Goal: Task Accomplishment & Management: Use online tool/utility

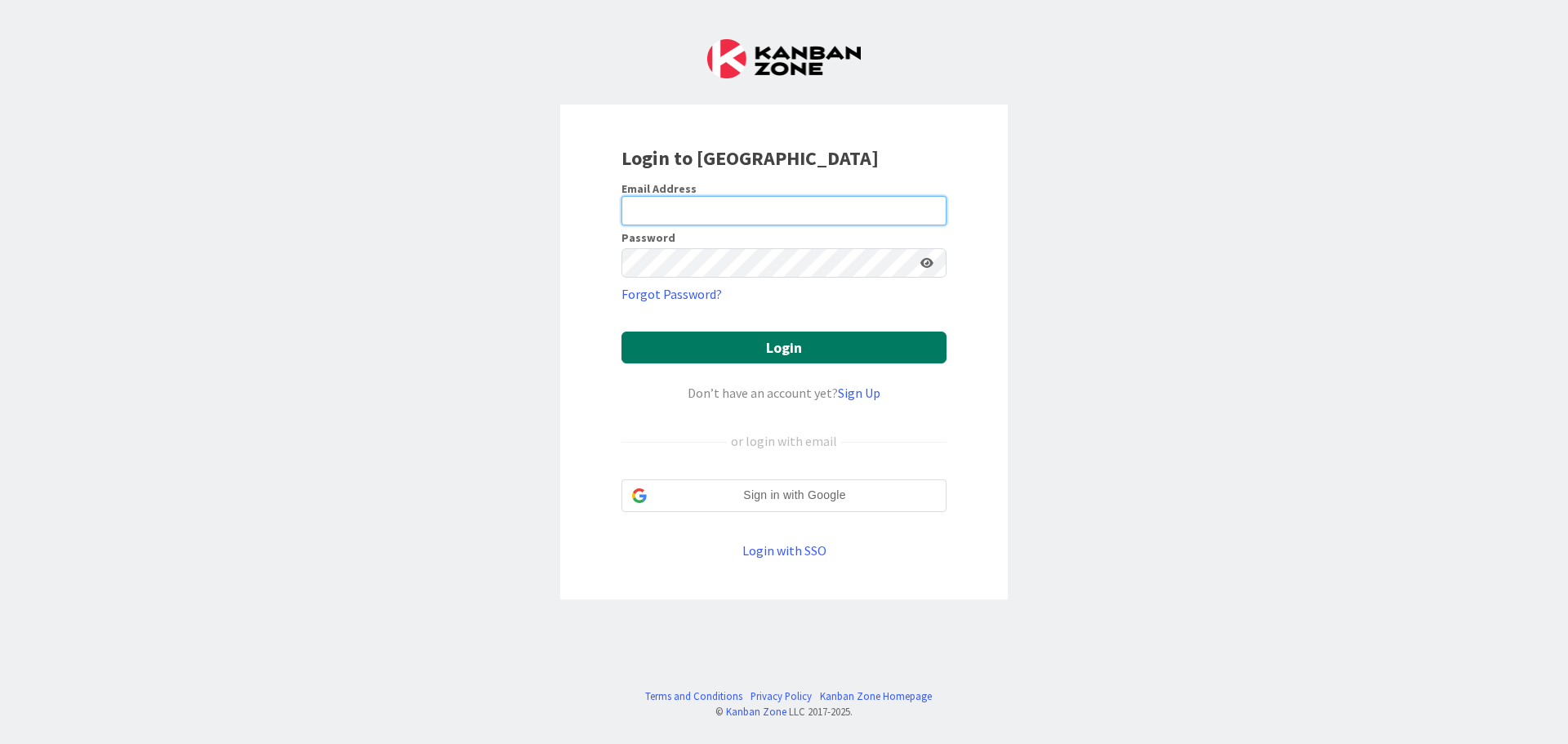
type input "[EMAIL_ADDRESS][DOMAIN_NAME]"
click at [772, 344] on button "Login" at bounding box center [784, 347] width 325 height 32
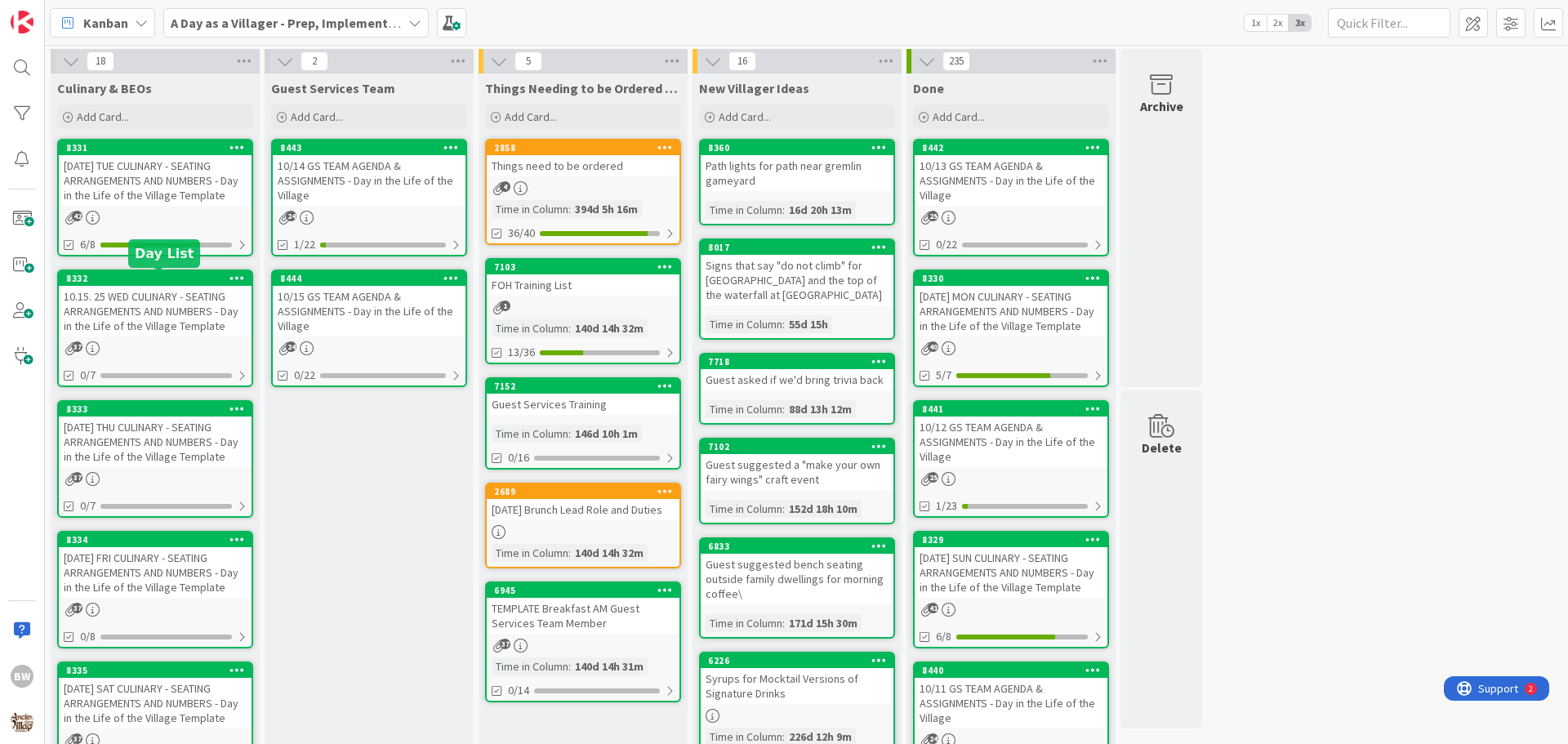
click at [134, 278] on div "8332" at bounding box center [159, 278] width 185 height 12
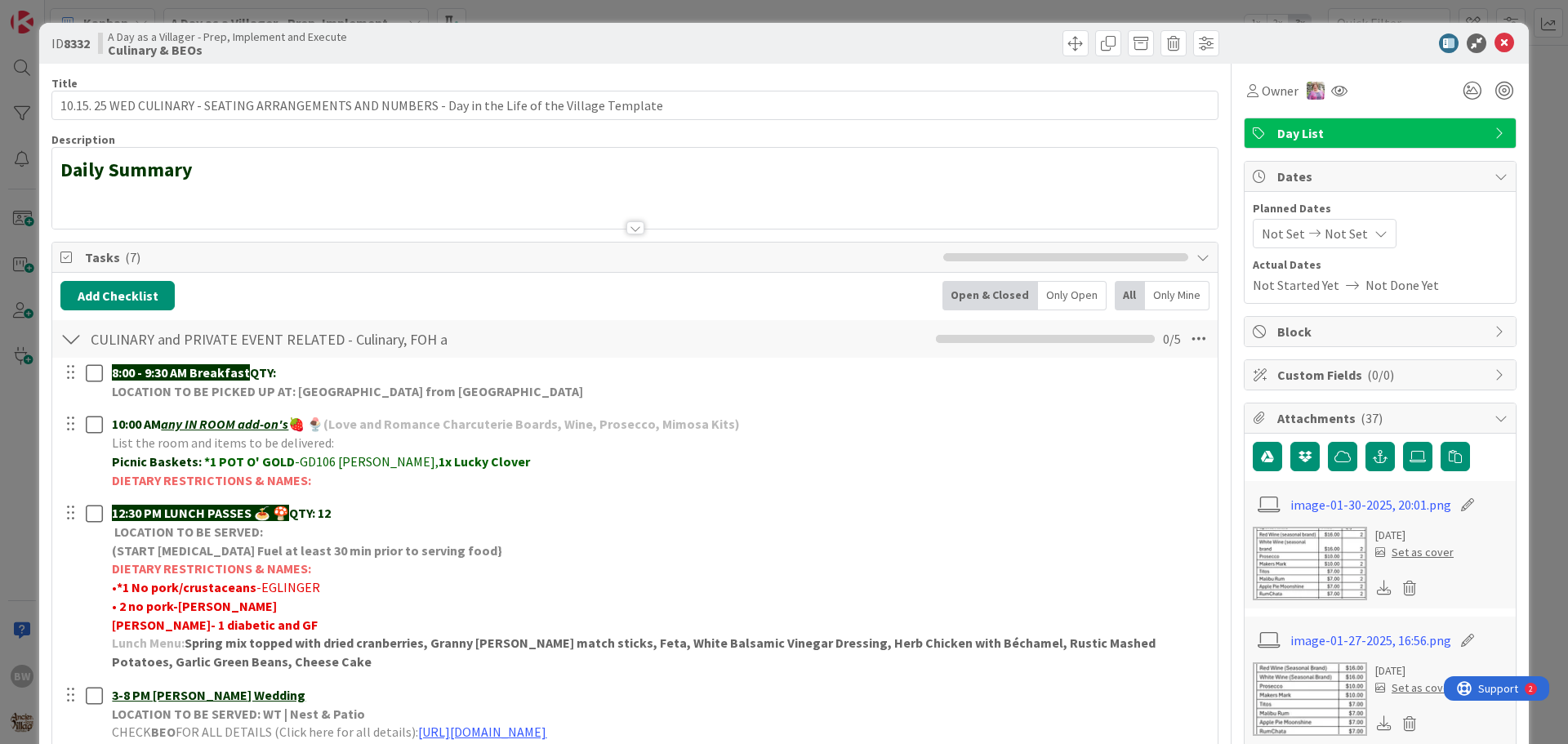
click at [635, 233] on div at bounding box center [636, 228] width 18 height 13
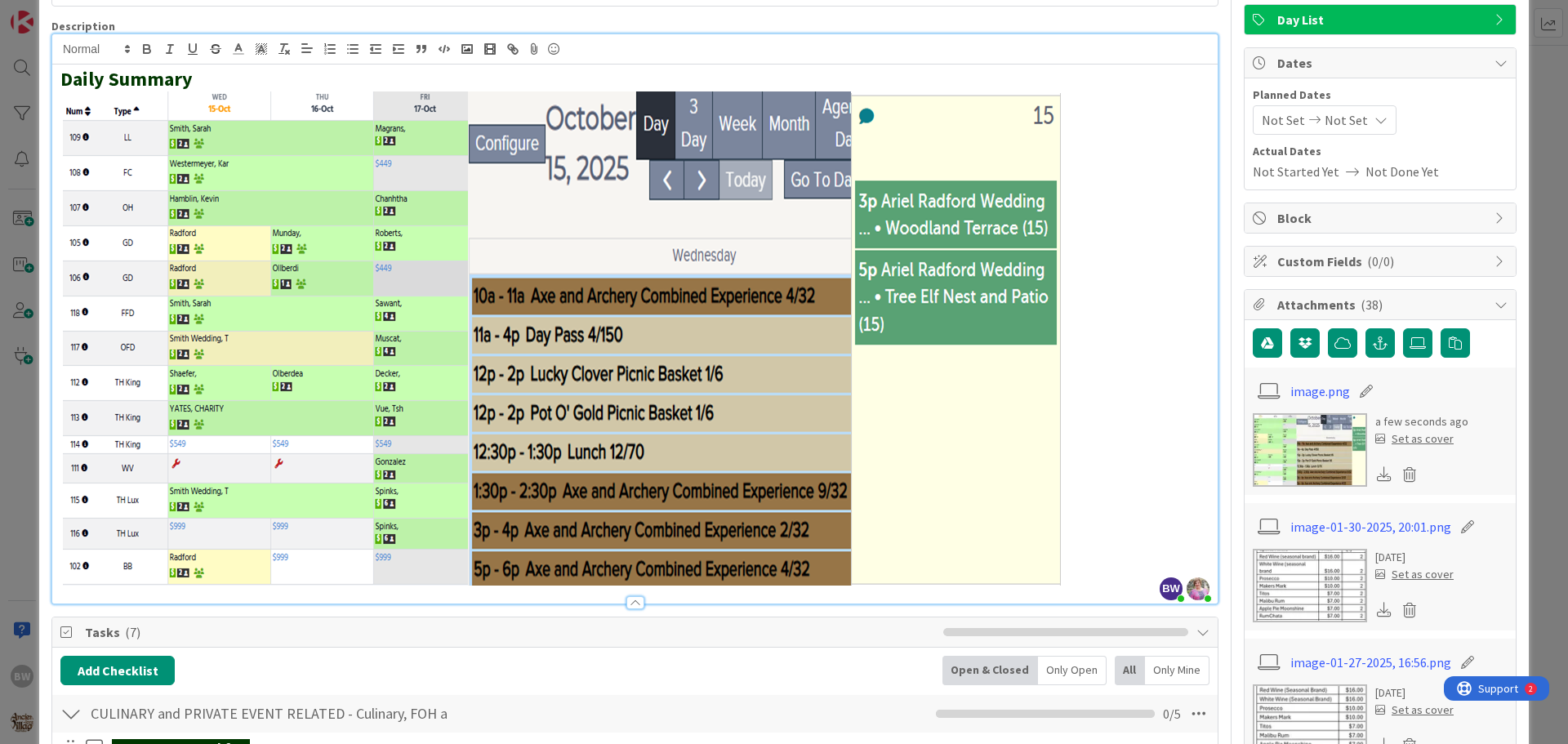
scroll to position [245, 0]
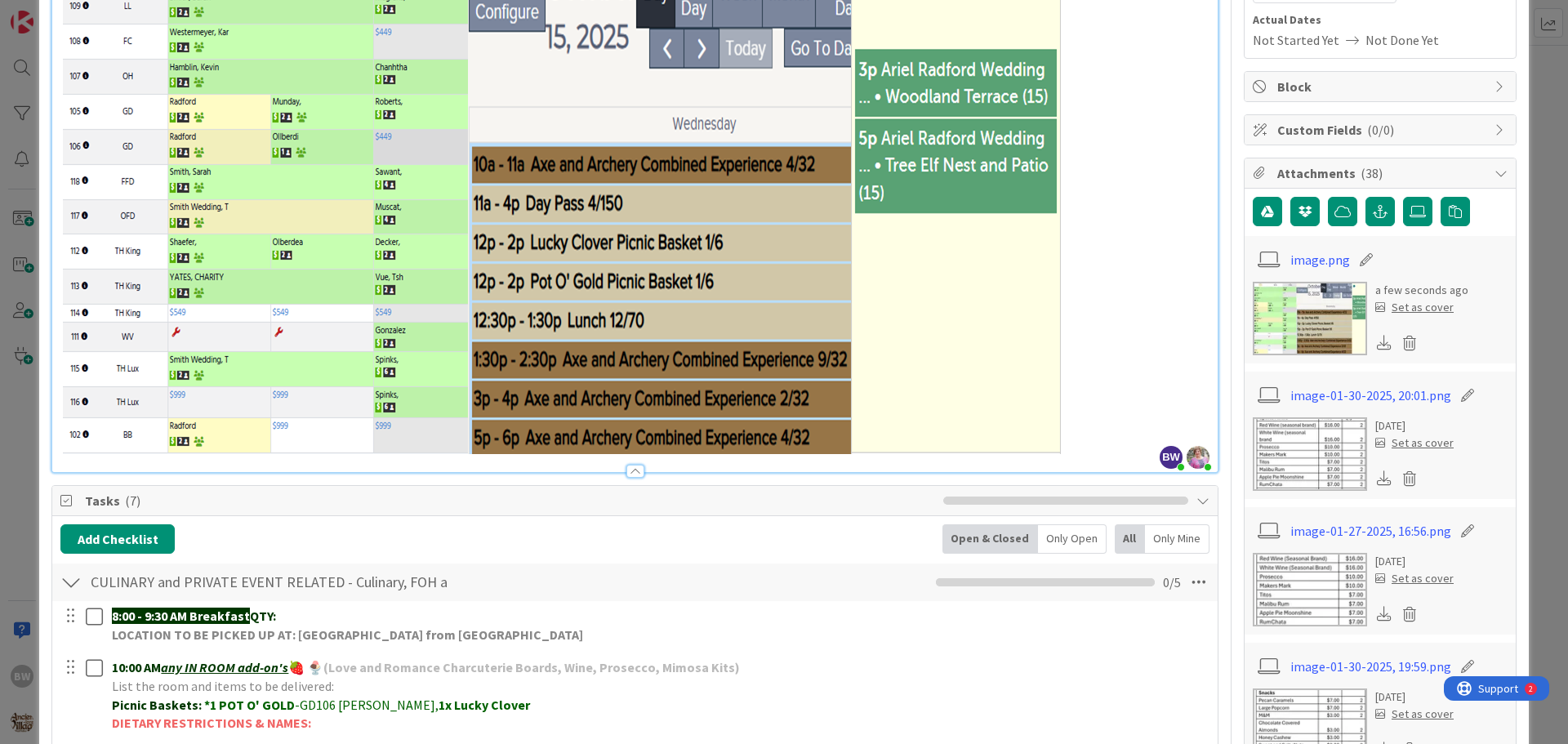
click at [750, 528] on div "Add Checklist Open & Closed Only Open All Only Mine" at bounding box center [635, 539] width 1149 height 29
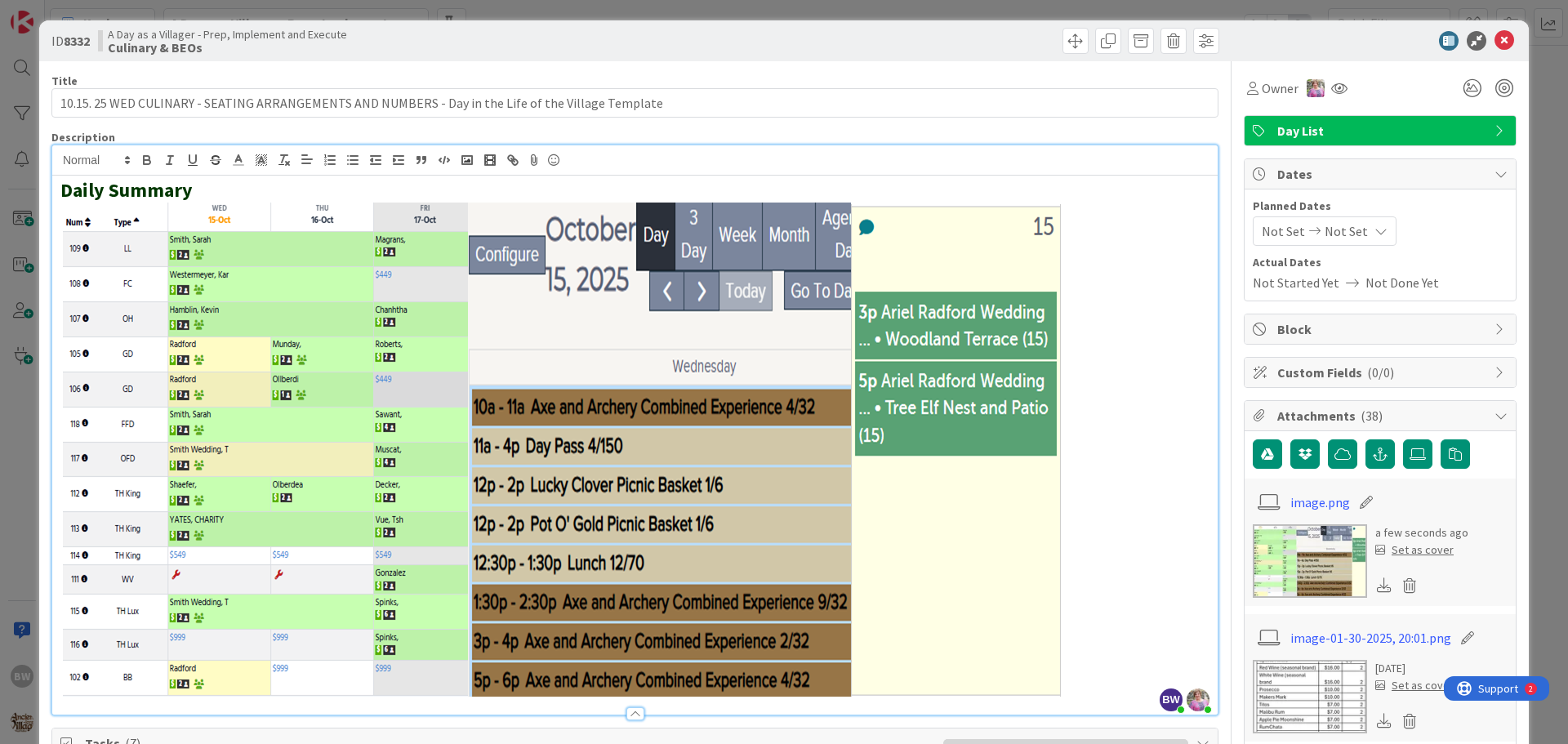
scroll to position [0, 0]
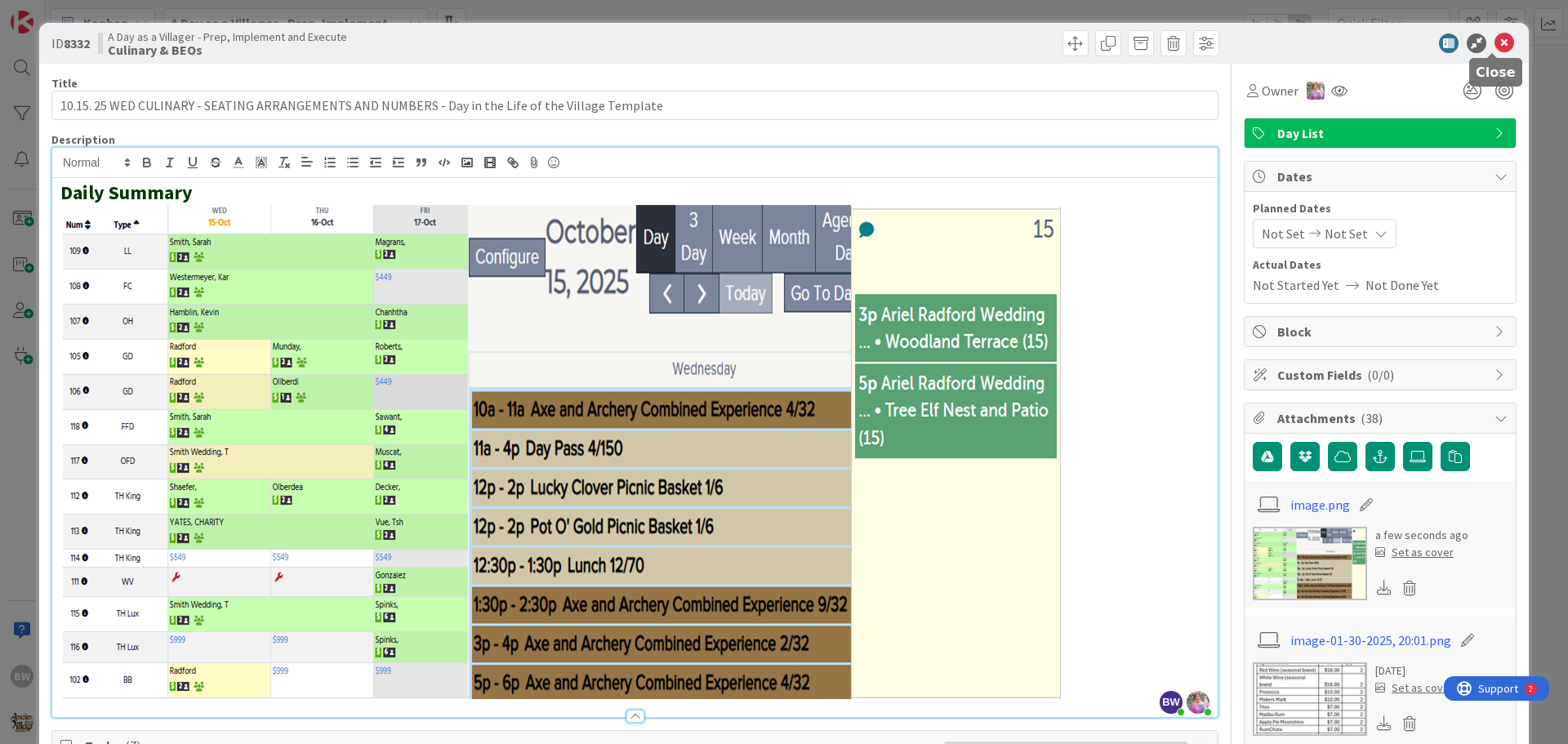
click at [1494, 43] on icon at bounding box center [1504, 44] width 20 height 20
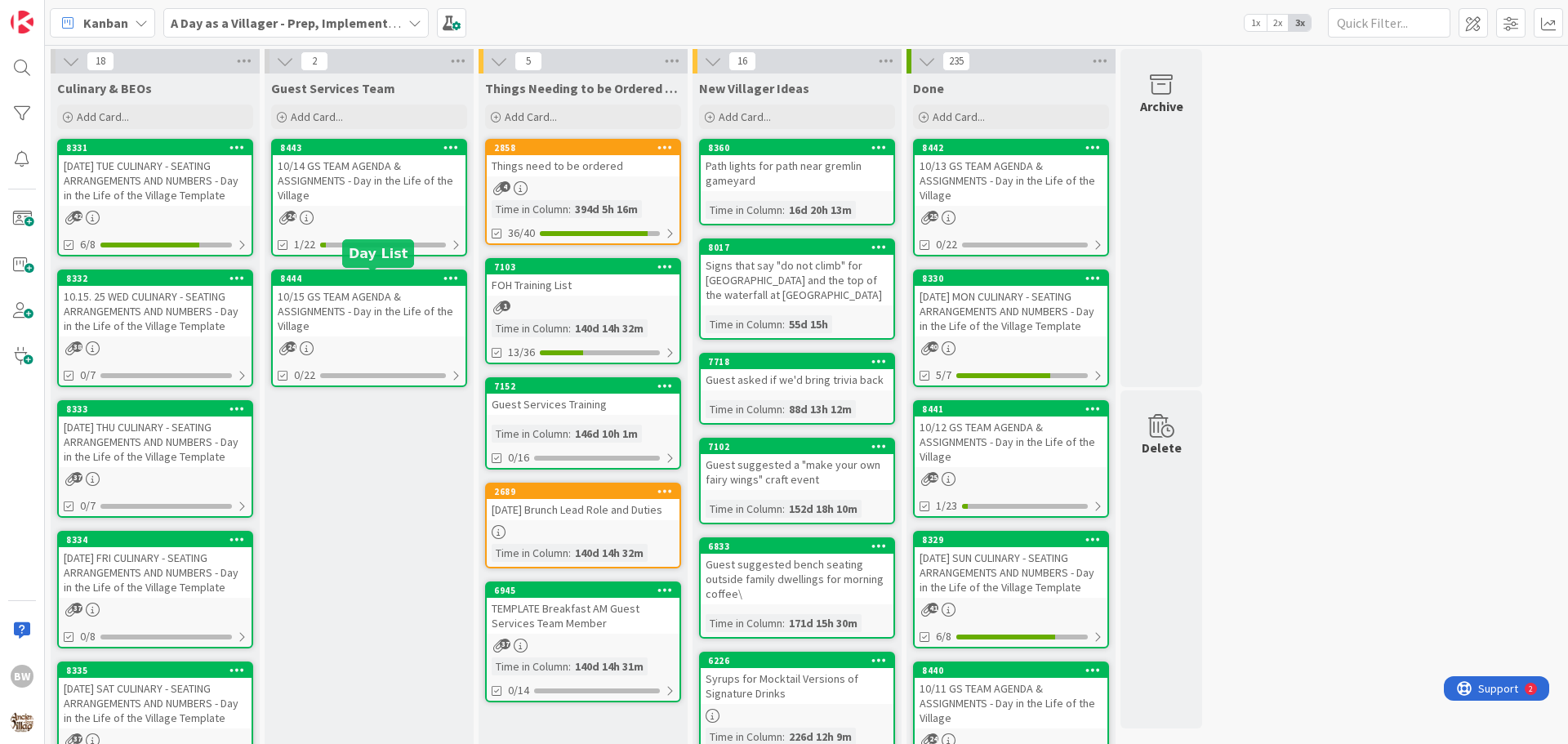
click at [355, 279] on div "8444" at bounding box center [372, 278] width 185 height 12
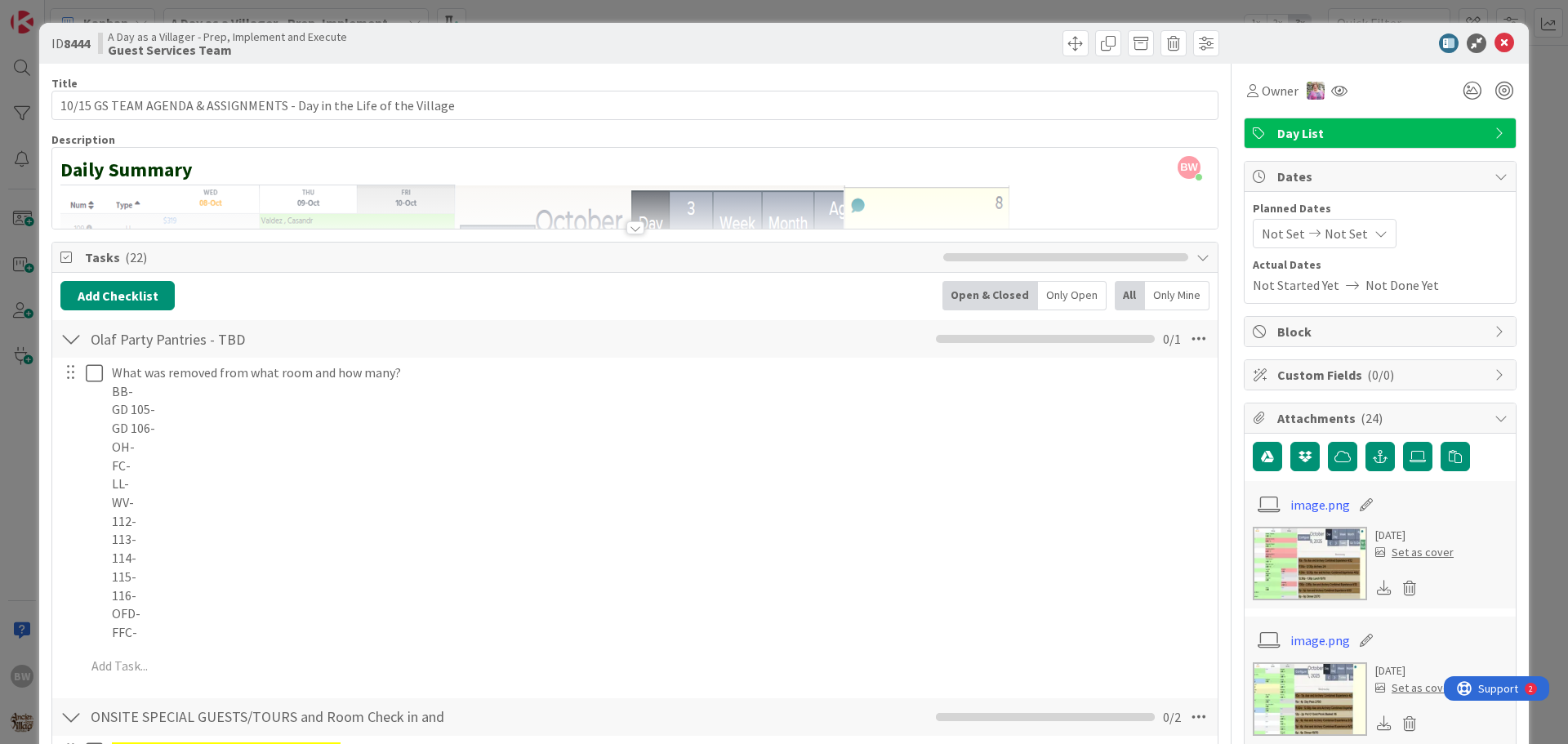
click at [627, 227] on div at bounding box center [636, 228] width 18 height 13
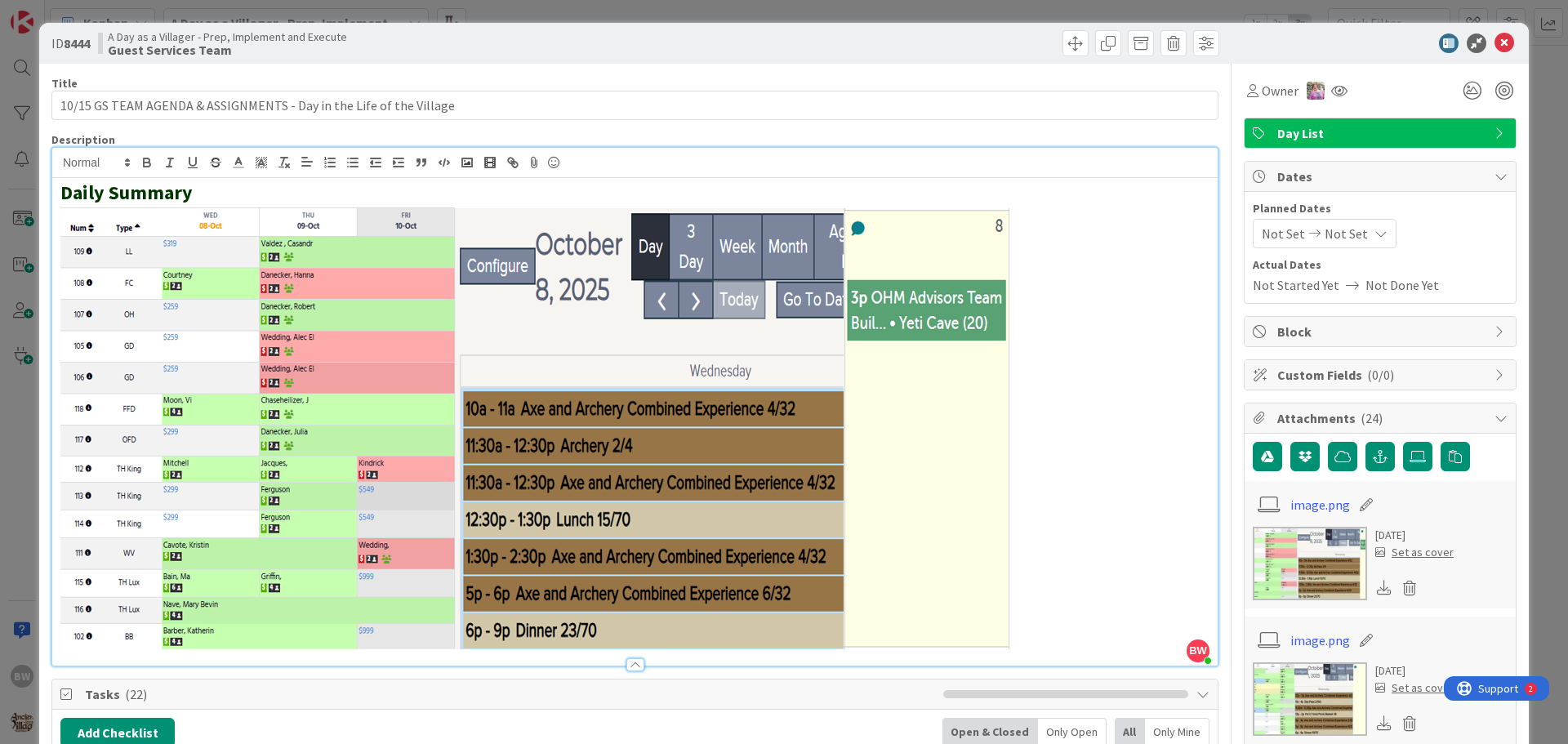
click at [1021, 406] on p at bounding box center [635, 427] width 1149 height 444
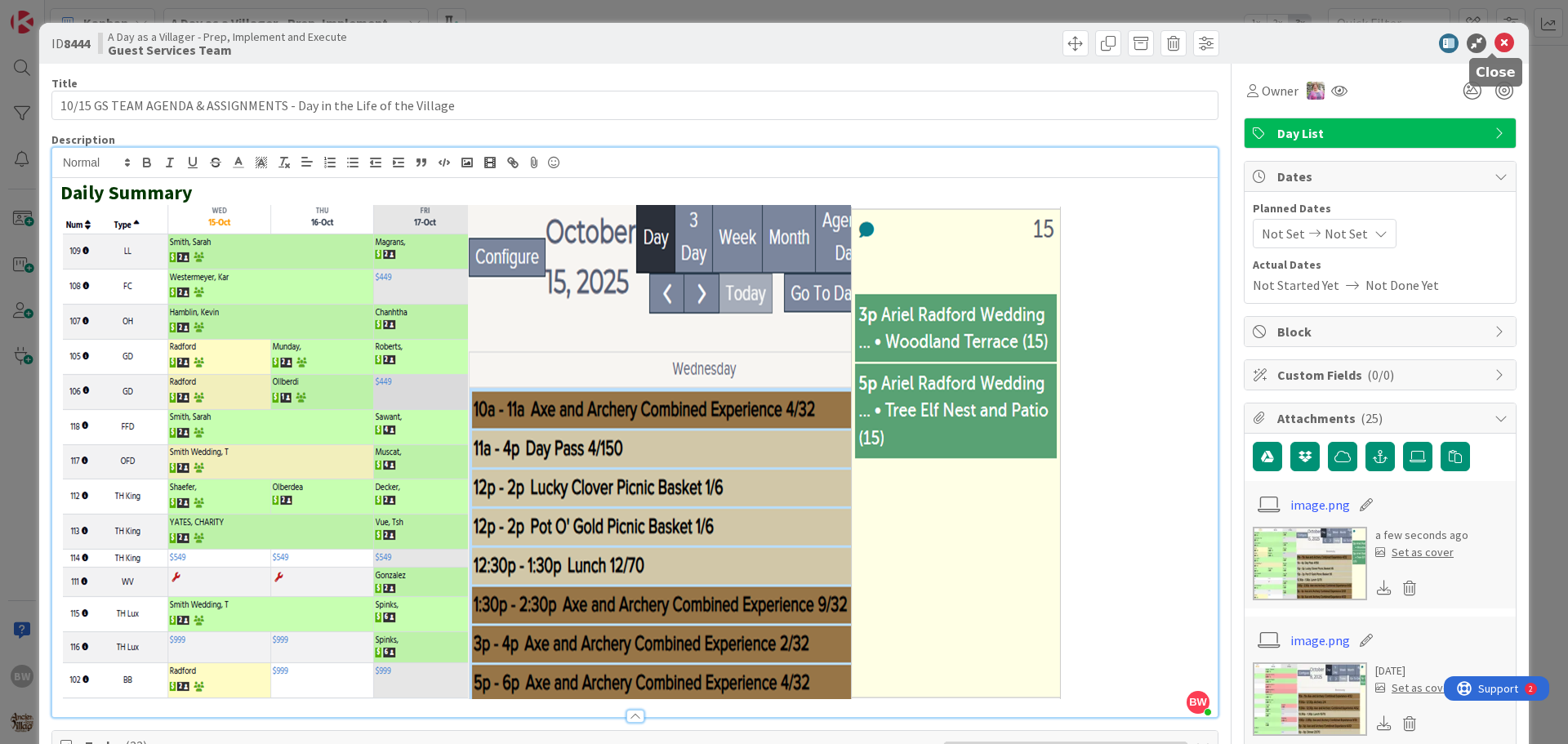
click at [1494, 43] on icon at bounding box center [1504, 44] width 20 height 20
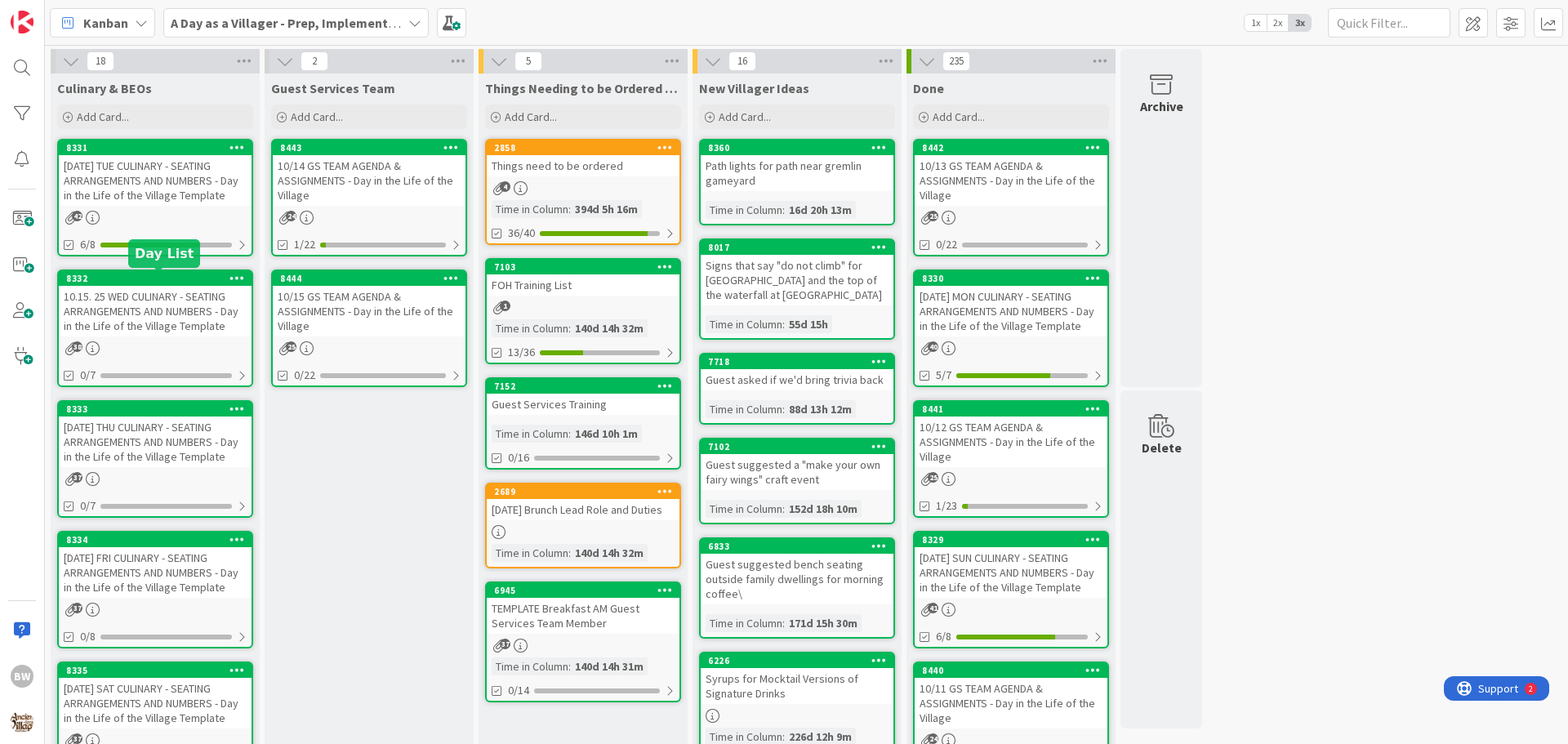
click at [164, 284] on div "8332" at bounding box center [155, 278] width 193 height 15
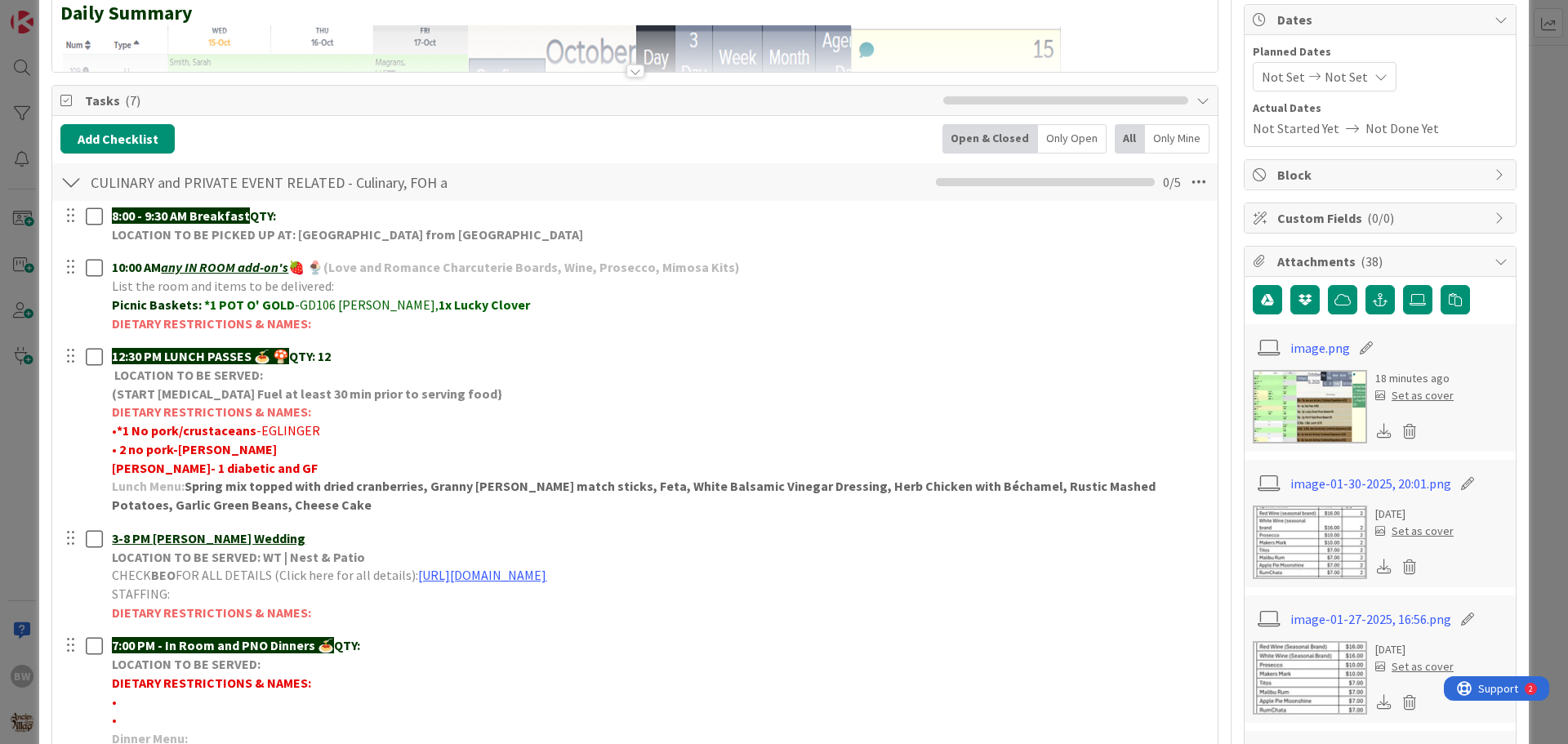
scroll to position [164, 0]
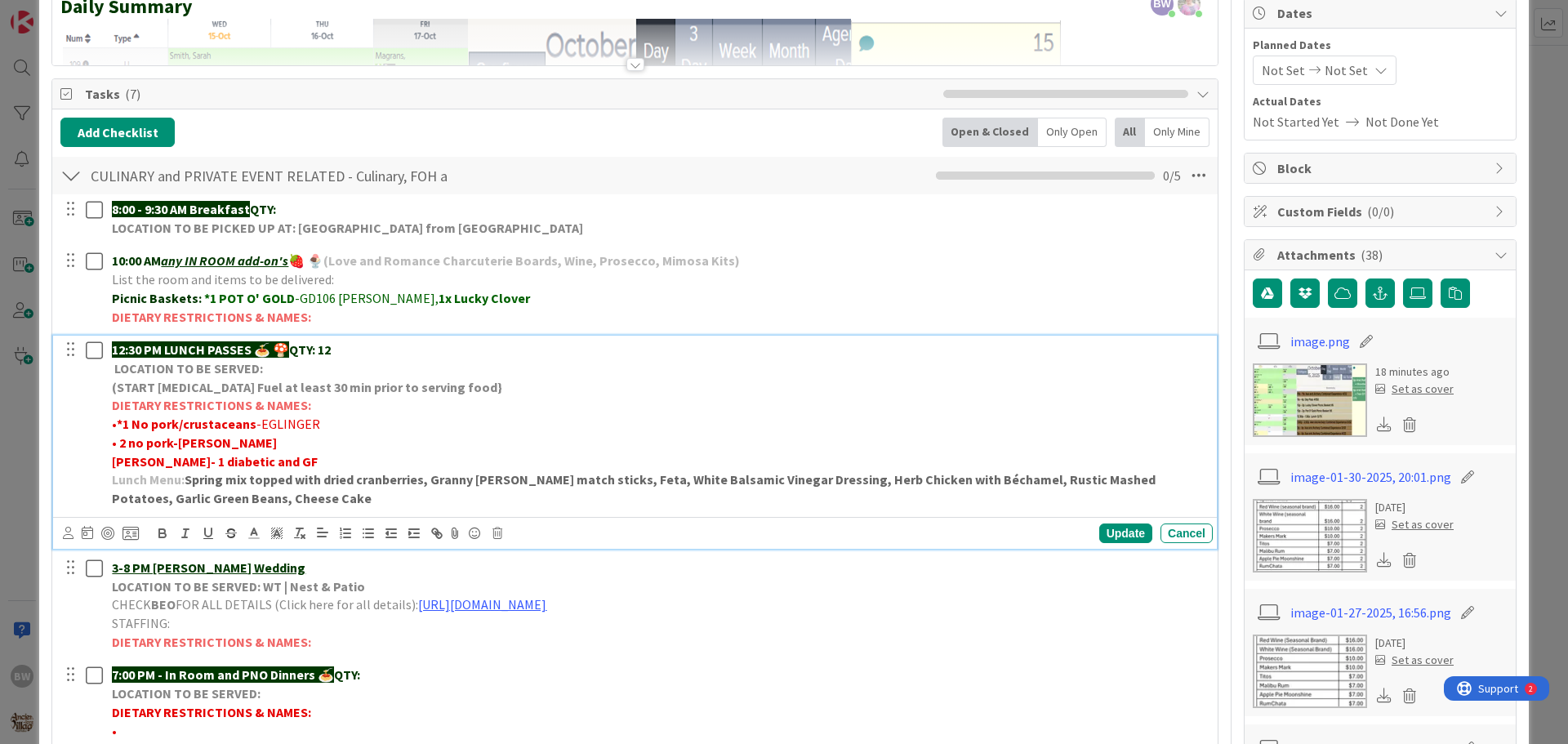
click at [173, 462] on strong "[PERSON_NAME]- 1 diabetic and GF" at bounding box center [214, 461] width 206 height 16
drag, startPoint x: 234, startPoint y: 459, endPoint x: 254, endPoint y: 463, distance: 20.4
click at [254, 461] on strong "[PERSON_NAME]- *1 diabetic and GF" at bounding box center [217, 461] width 212 height 16
click at [249, 461] on strong "[PERSON_NAME]- *1 diabetic & GF" at bounding box center [211, 461] width 199 height 16
click at [235, 457] on strong "[PERSON_NAME]- *1 diabetic & *1 GF" at bounding box center [219, 461] width 214 height 16
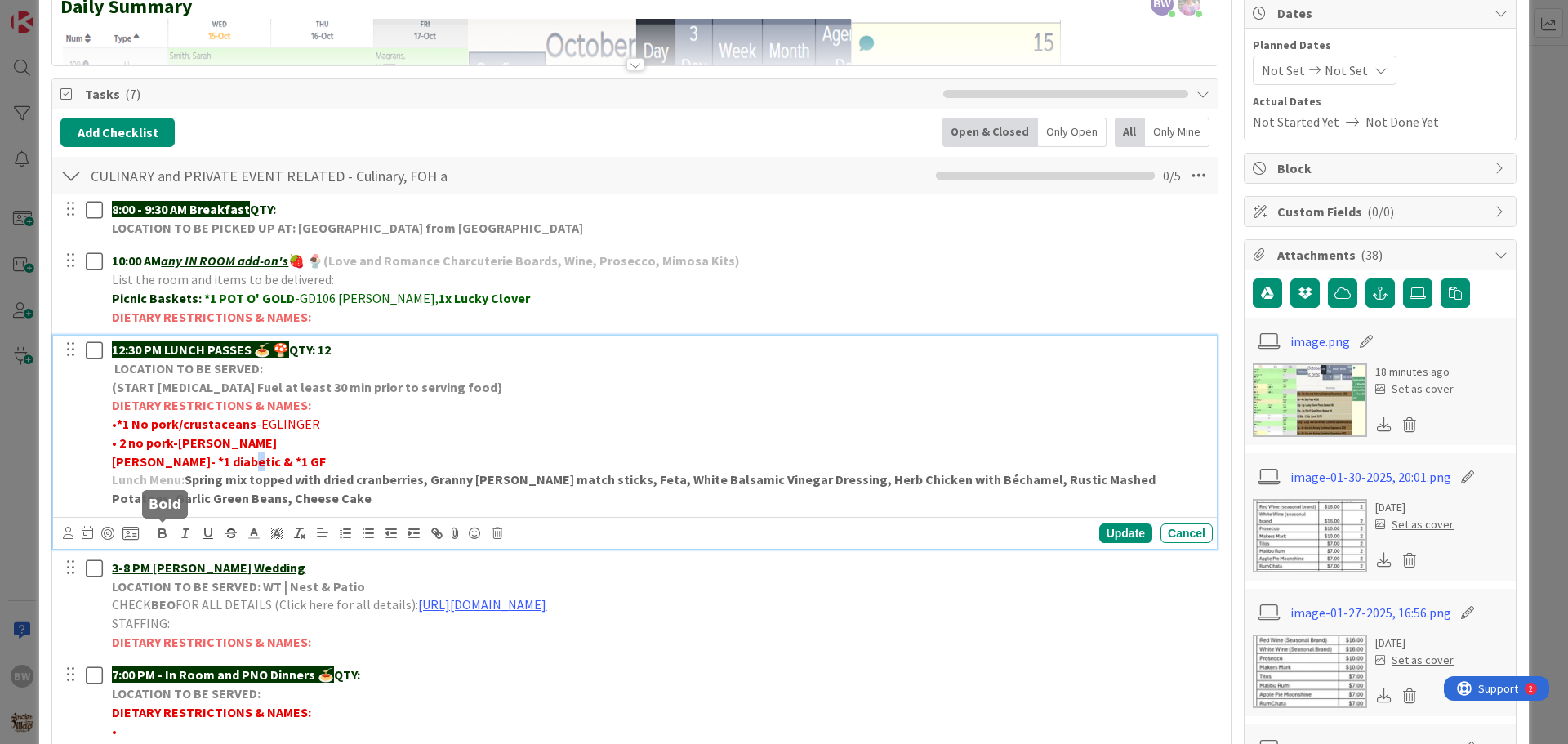
click at [159, 530] on icon "button" at bounding box center [162, 531] width 5 height 4
click at [370, 441] on p "• 2 no pork- [PERSON_NAME]" at bounding box center [659, 442] width 1095 height 19
drag, startPoint x: 177, startPoint y: 444, endPoint x: 243, endPoint y: 442, distance: 66.0
click at [243, 442] on p "• 2 no pork- [PERSON_NAME]" at bounding box center [659, 442] width 1095 height 19
drag, startPoint x: 198, startPoint y: 443, endPoint x: 255, endPoint y: 439, distance: 57.1
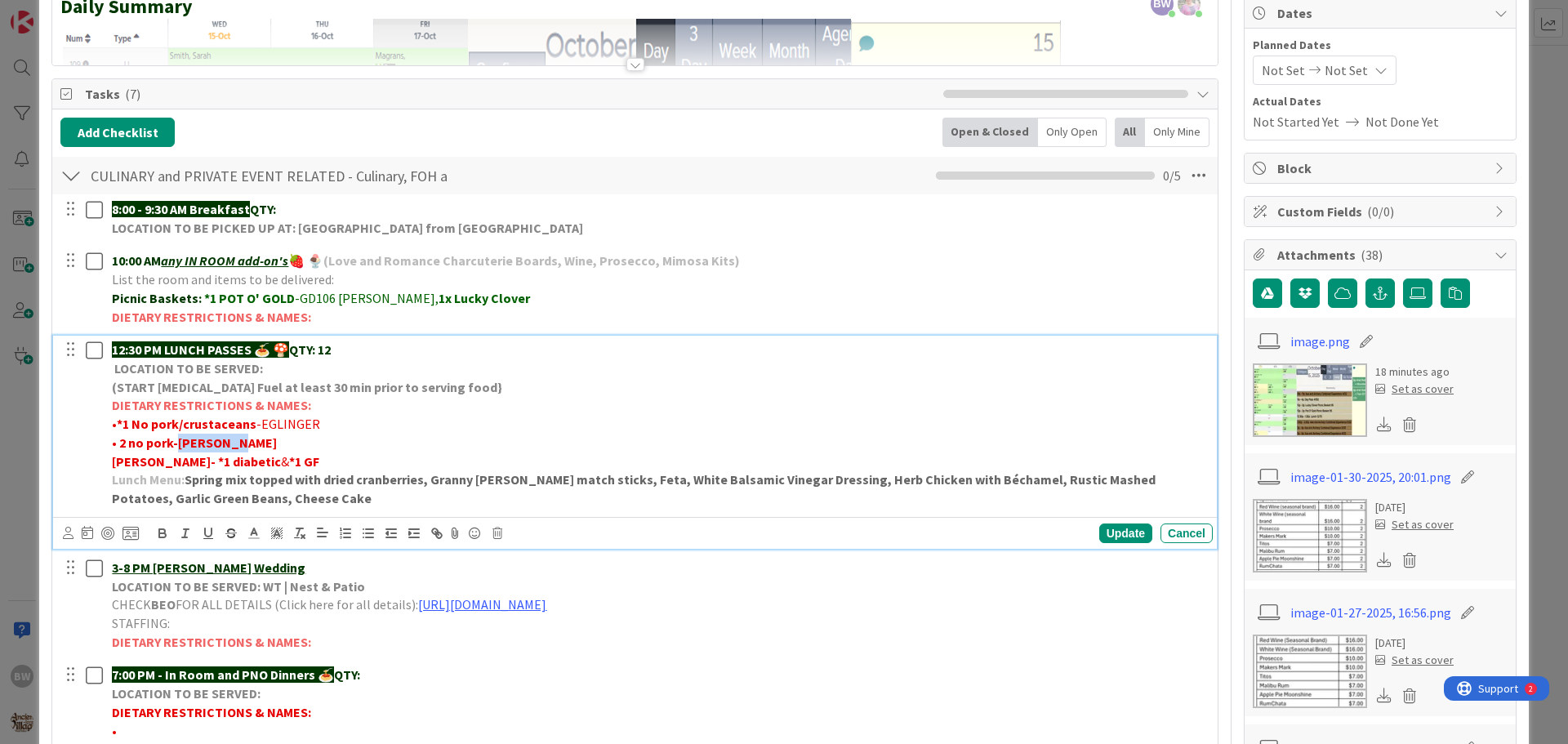
click at [255, 439] on p "• 2 no pork-[PERSON_NAME]" at bounding box center [659, 442] width 1095 height 19
click at [161, 533] on icon "button" at bounding box center [162, 535] width 6 height 4
click at [320, 425] on p "• *1 No pork/crustaceans -EGLINGER" at bounding box center [659, 424] width 1095 height 19
click at [170, 441] on strong "• 2 no pork-" at bounding box center [144, 442] width 66 height 16
click at [256, 424] on span "-EGLINGER" at bounding box center [288, 424] width 64 height 16
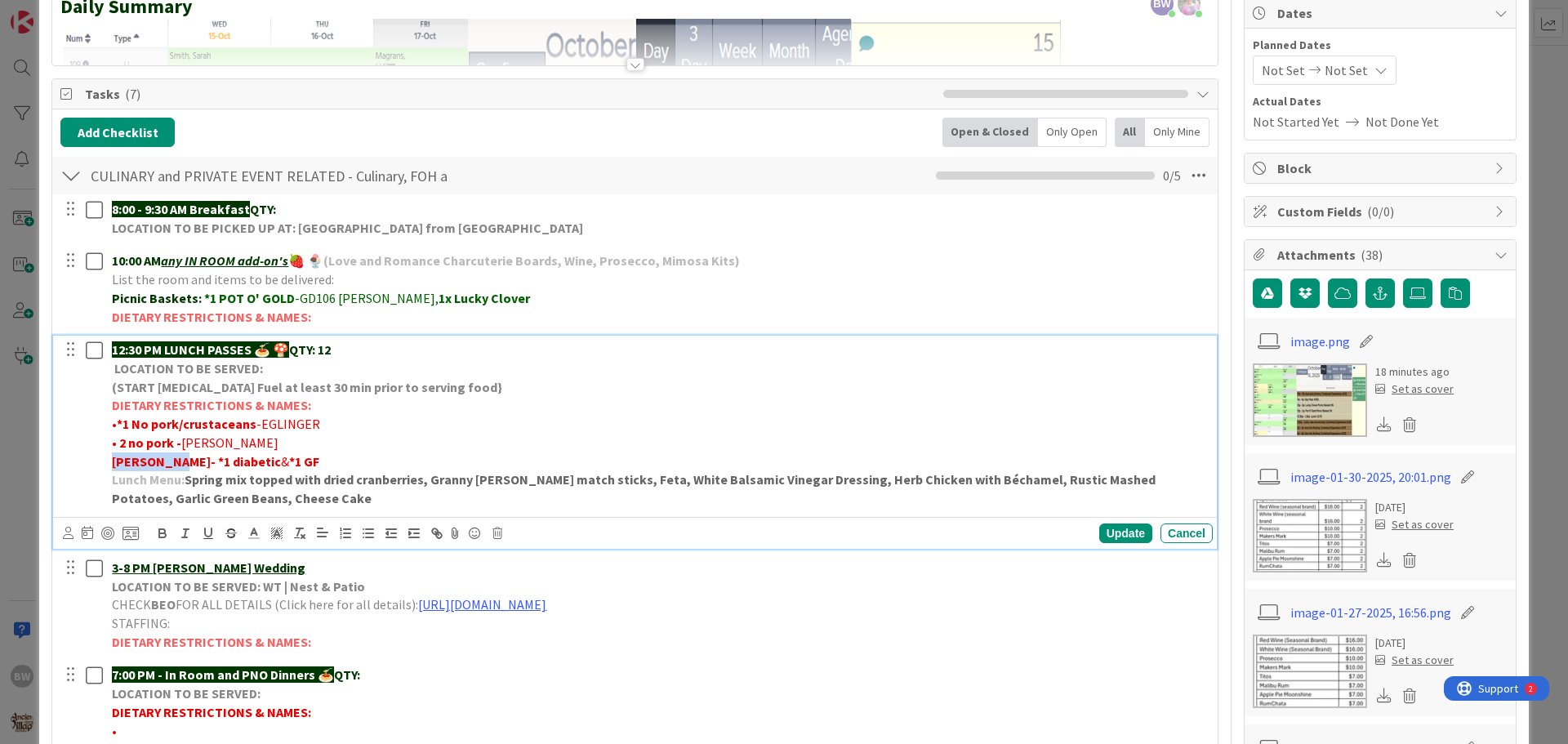
drag, startPoint x: 172, startPoint y: 460, endPoint x: 111, endPoint y: 457, distance: 61.1
click at [111, 457] on div "12:30 PM LUNCH PASSES 🍝 🍄 QTY: 12 LOCATION TO BE SERVED: (START [MEDICAL_DATA] …" at bounding box center [659, 423] width 1107 height 176
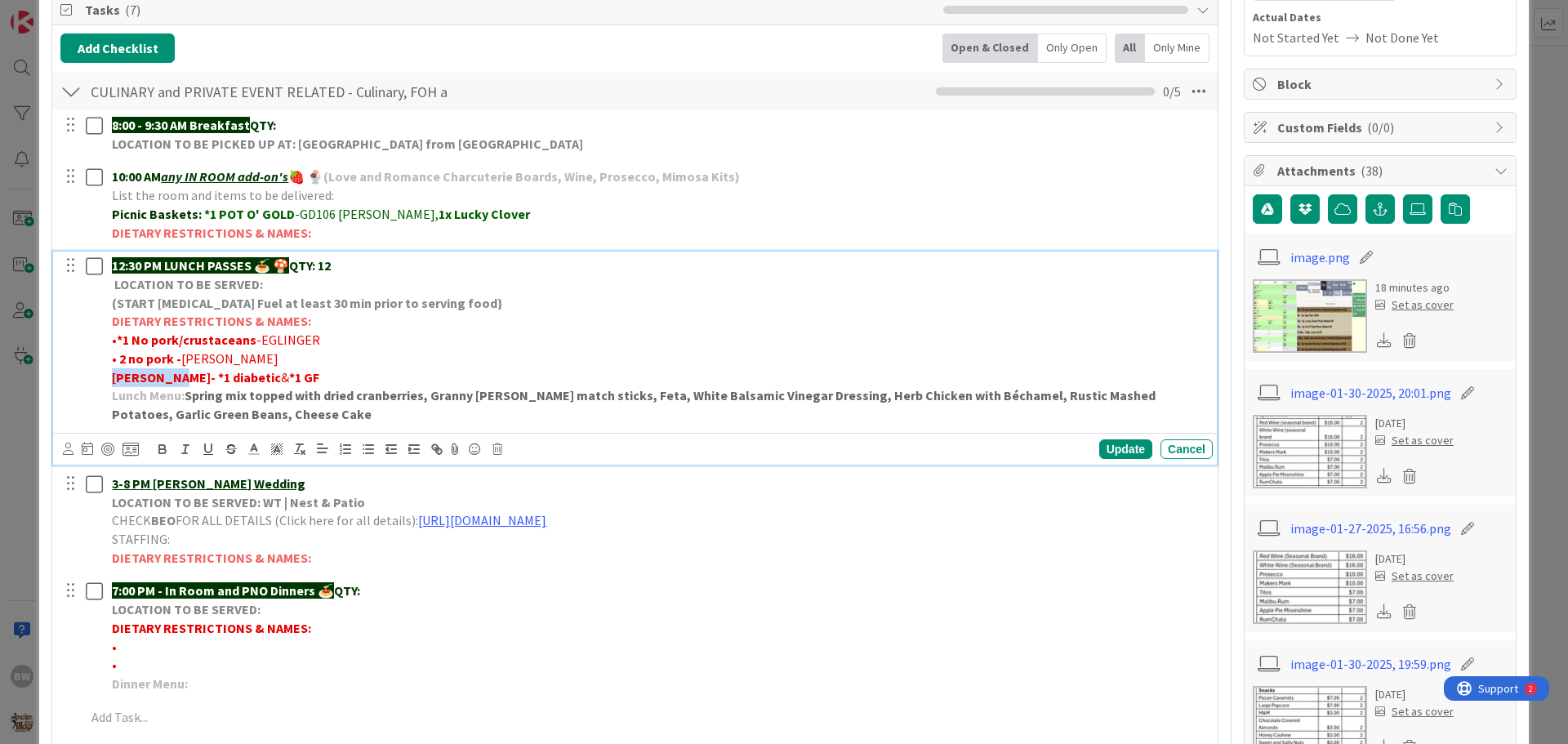
scroll to position [327, 0]
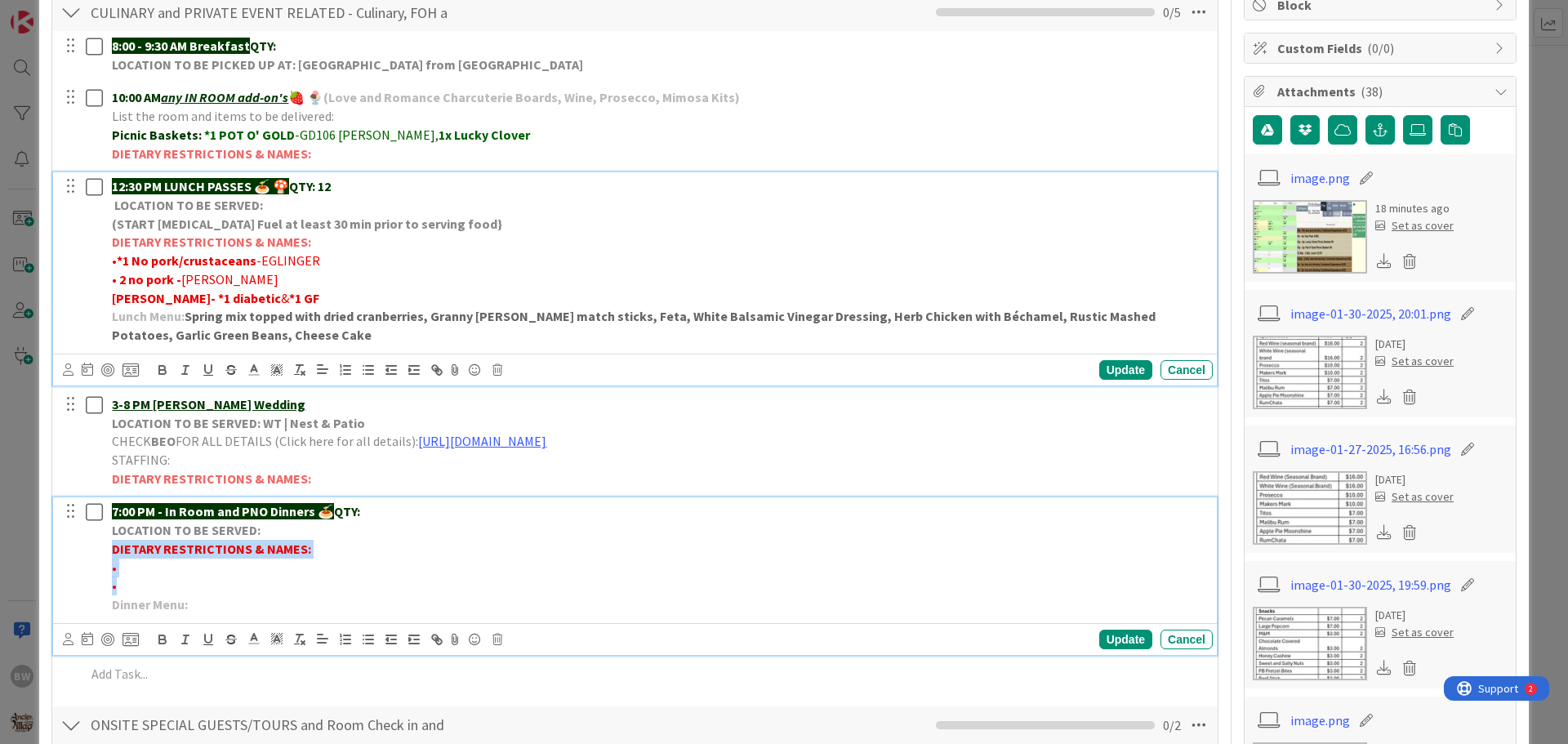
drag, startPoint x: 112, startPoint y: 548, endPoint x: 321, endPoint y: 579, distance: 211.3
click at [321, 582] on div "7:00 PM - In Room and PNO Dinners 🍝 QTY: LOCATION TO BE SERVED: DIETARY RESTRIC…" at bounding box center [659, 557] width 1107 height 121
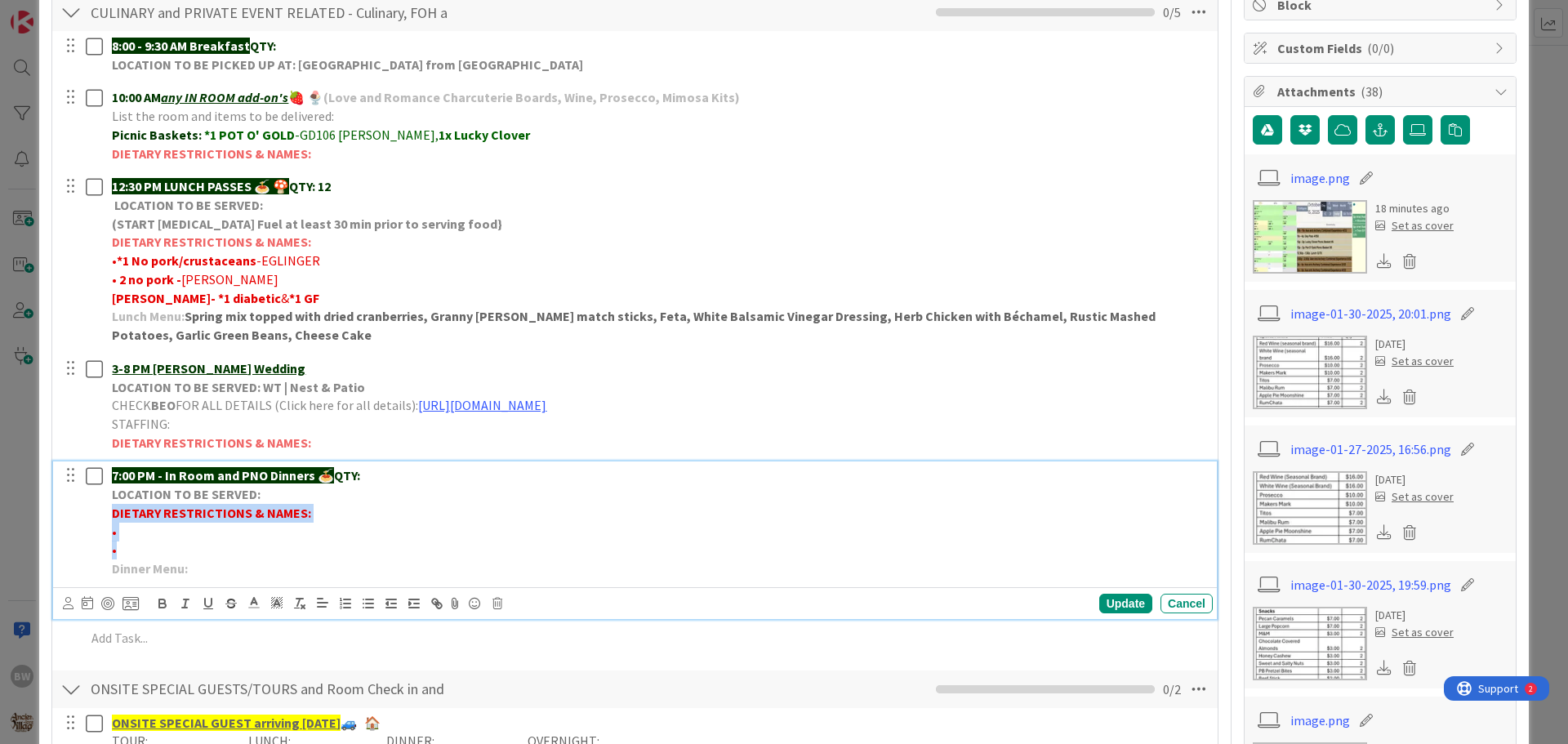
scroll to position [291, 0]
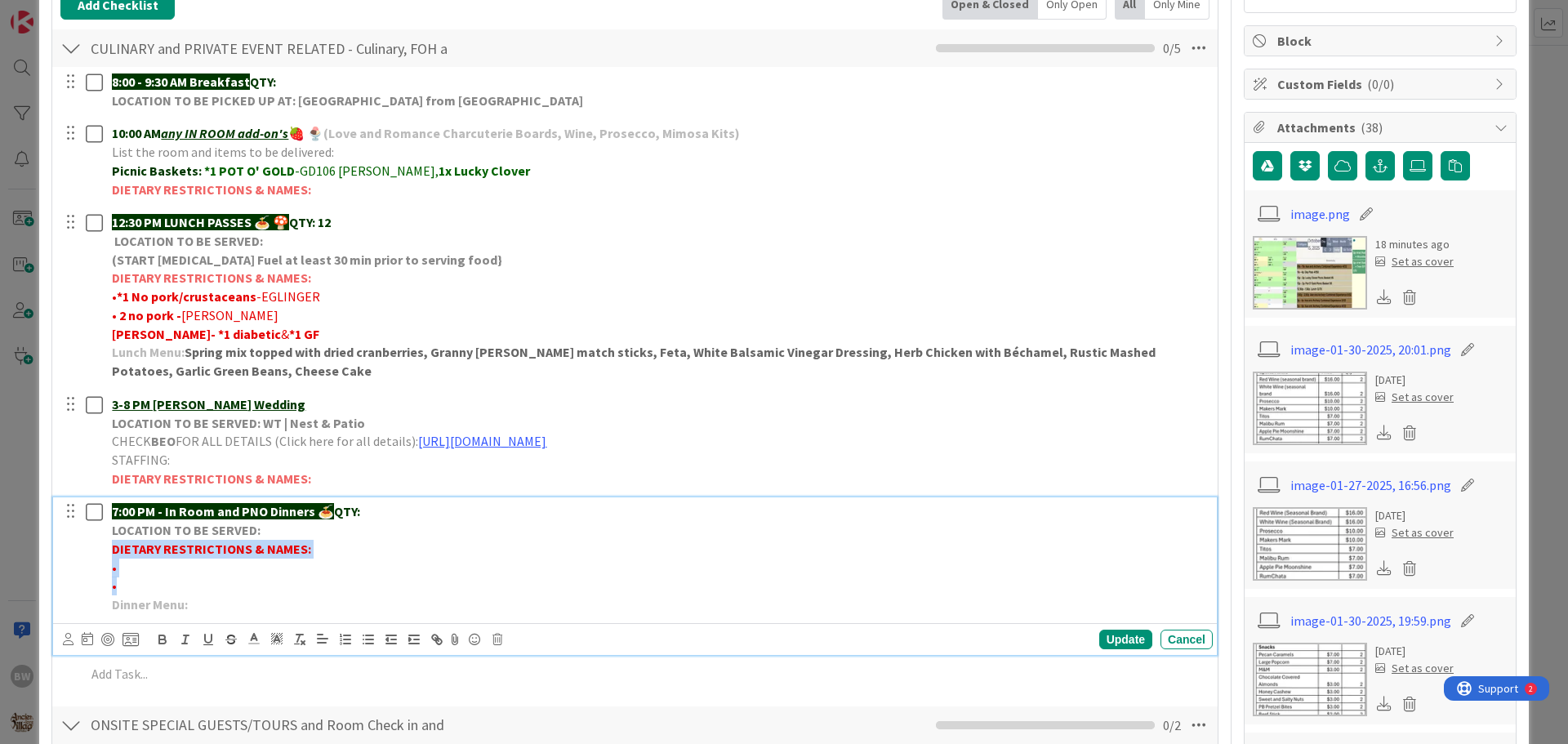
copy div "DIETARY RESTRICTIONS & NAMES: • •"
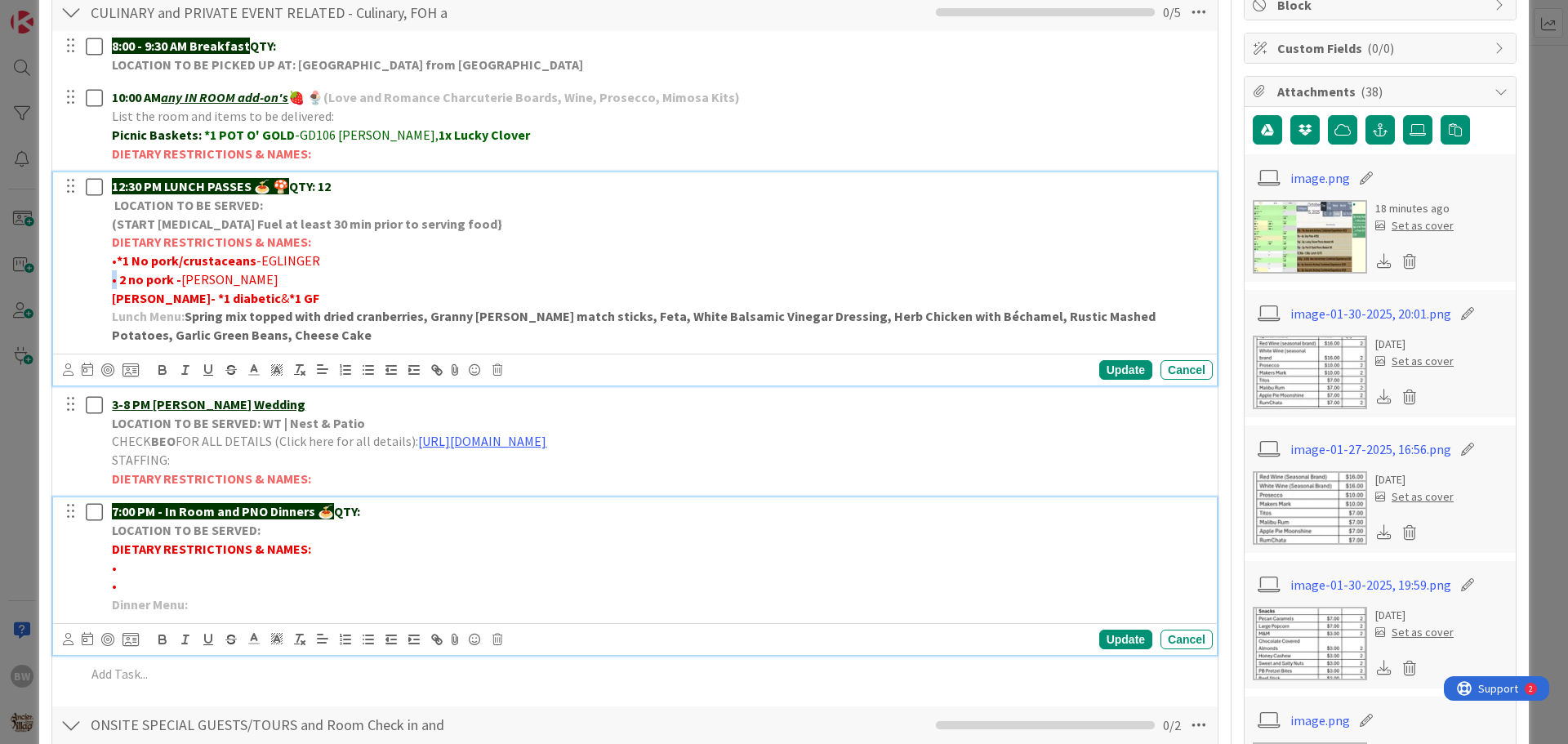
click at [114, 276] on div "12:30 PM LUNCH PASSES 🍝 🍄 QTY: 12 LOCATION TO BE SERVED: (START [MEDICAL_DATA] …" at bounding box center [659, 261] width 1107 height 176
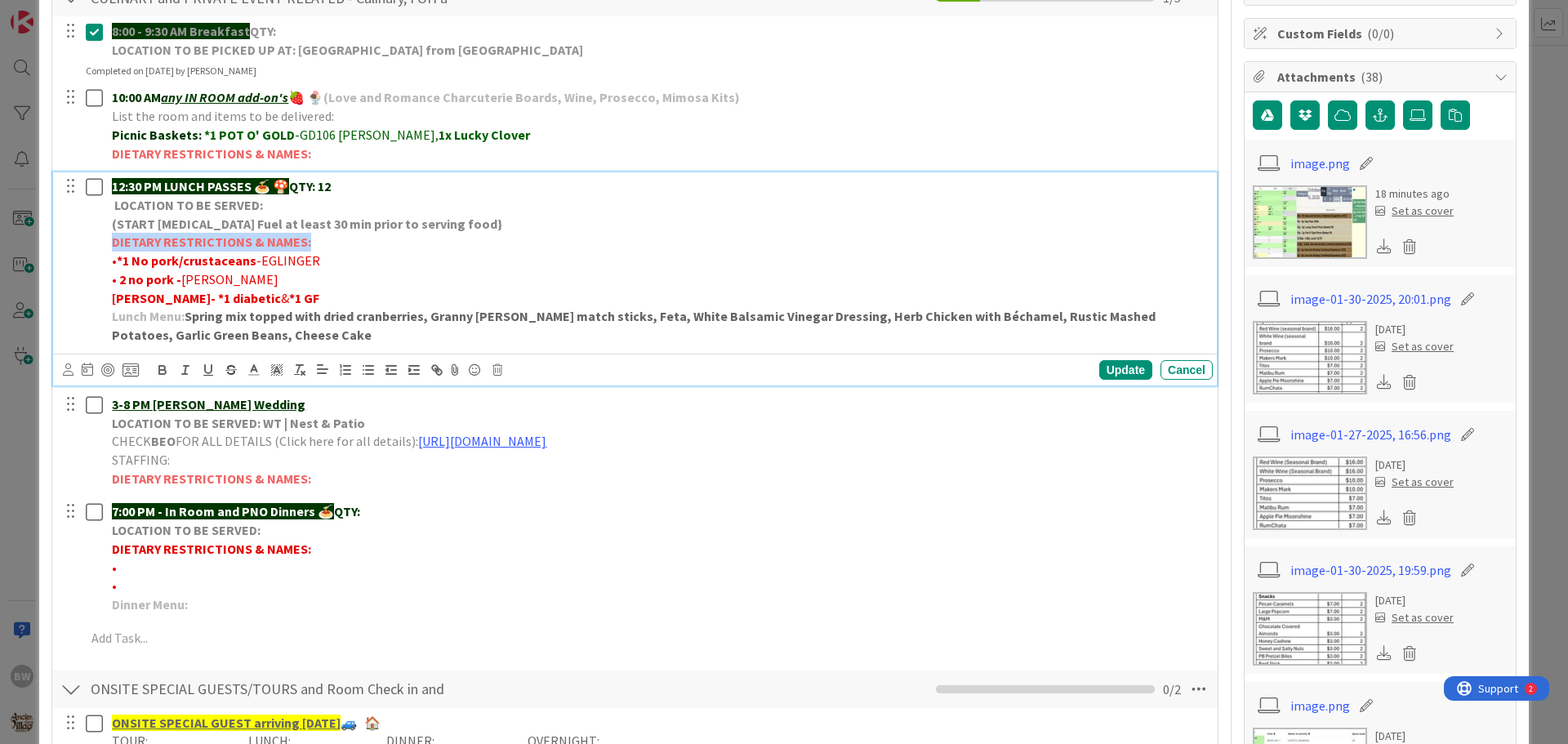
drag, startPoint x: 114, startPoint y: 239, endPoint x: 308, endPoint y: 240, distance: 194.0
click at [308, 240] on p "DIETARY RESTRICTIONS & NAMES:" at bounding box center [659, 242] width 1095 height 19
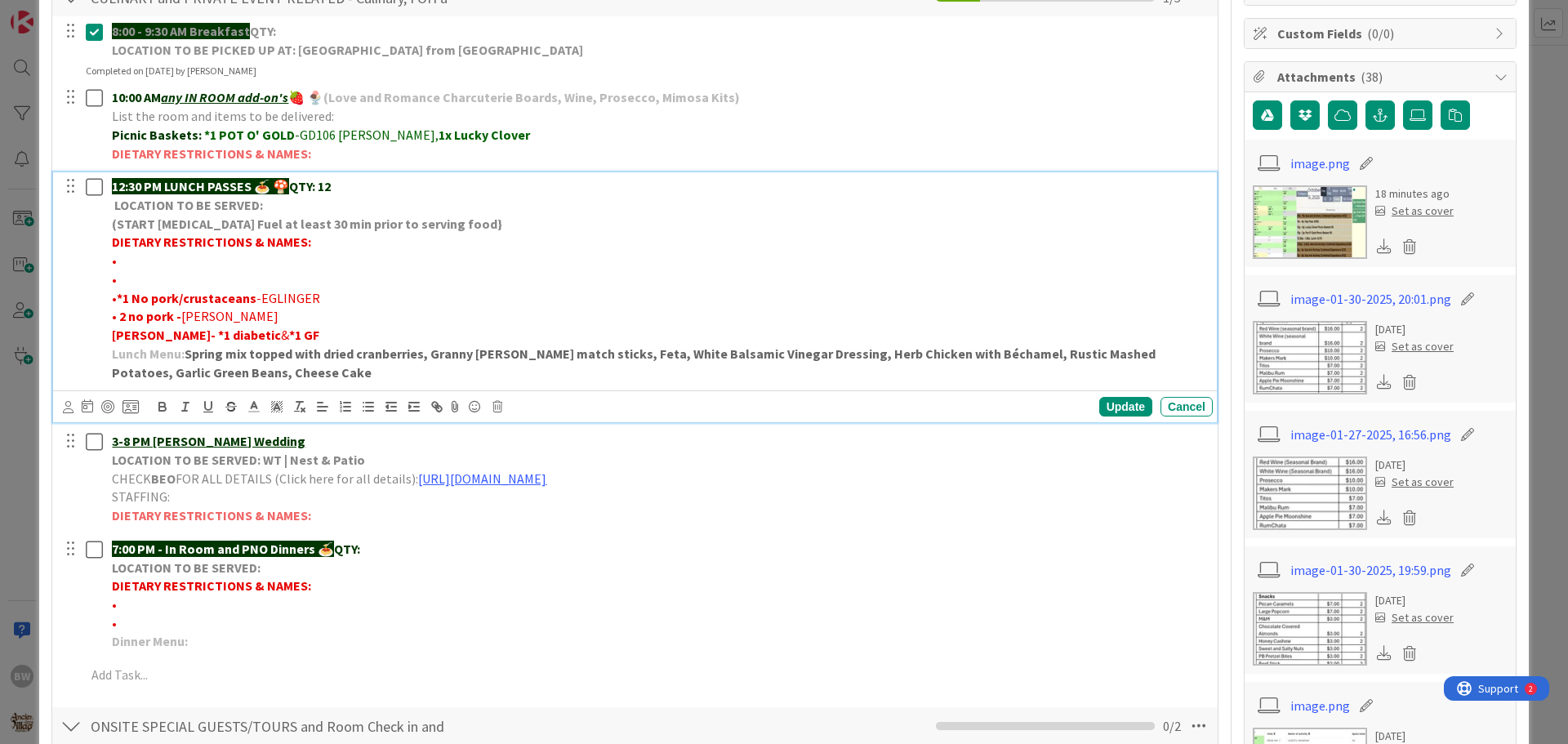
drag, startPoint x: 171, startPoint y: 333, endPoint x: 283, endPoint y: 332, distance: 112.0
click at [283, 332] on p "[PERSON_NAME]- *1 diabetic & *1 GF" at bounding box center [659, 335] width 1095 height 19
drag, startPoint x: 256, startPoint y: 337, endPoint x: 247, endPoint y: 329, distance: 12.0
click at [114, 265] on span "•" at bounding box center [114, 261] width 5 height 16
click at [135, 257] on strong "*1 diabetic" at bounding box center [148, 261] width 63 height 16
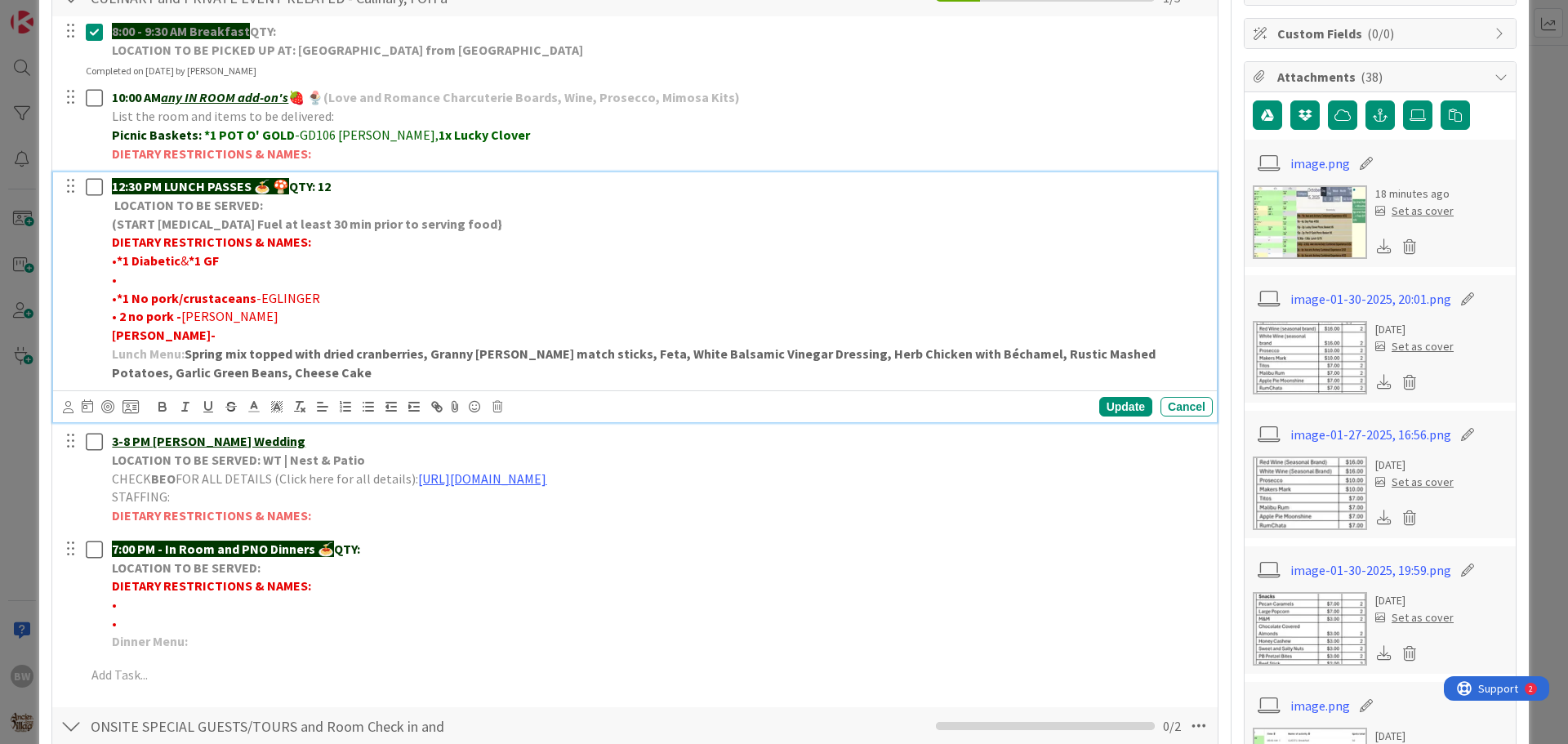
click at [217, 260] on strong "*1 GF" at bounding box center [203, 261] width 30 height 16
click at [255, 257] on p "• *1 Diabetic & *1 Gluten F" at bounding box center [659, 261] width 1095 height 19
drag, startPoint x: 283, startPoint y: 262, endPoint x: 347, endPoint y: 263, distance: 64.0
click at [347, 263] on p "• *1 Diabetic & *1 Gluten Free -[PERSON_NAME]" at bounding box center [659, 261] width 1095 height 19
click at [157, 403] on icon "button" at bounding box center [163, 407] width 15 height 15
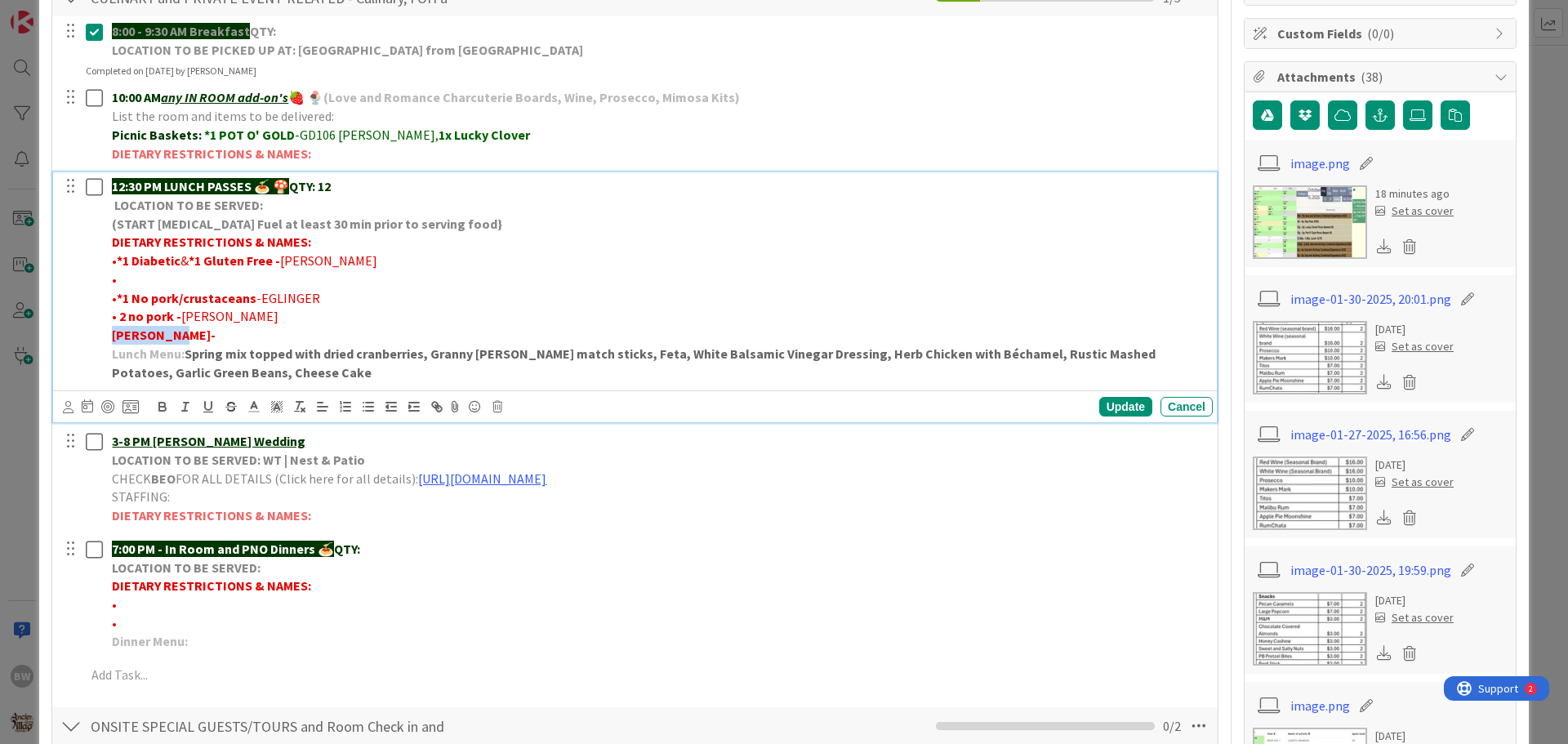
drag, startPoint x: 170, startPoint y: 335, endPoint x: 107, endPoint y: 338, distance: 63.1
click at [107, 338] on div "12:30 PM LUNCH PASSES 🍝 🍄 QTY: 12 LOCATION TO BE SERVED: (START [MEDICAL_DATA] …" at bounding box center [659, 280] width 1107 height 214
drag, startPoint x: 249, startPoint y: 313, endPoint x: 122, endPoint y: 319, distance: 127.1
click at [122, 319] on p "• 2 no pork - [PERSON_NAME]" at bounding box center [659, 316] width 1095 height 19
click at [126, 277] on p "•" at bounding box center [659, 280] width 1095 height 19
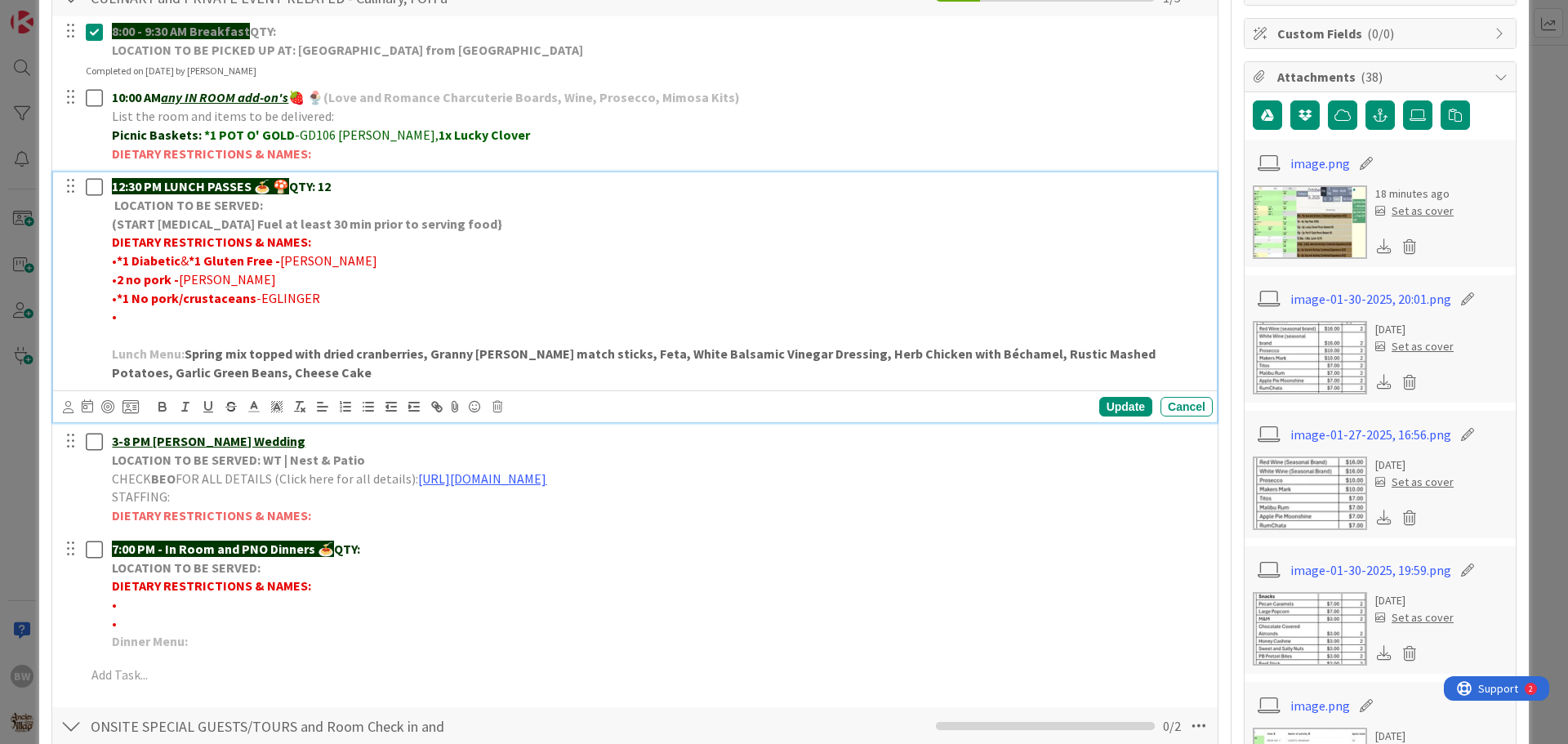
click at [117, 278] on strong "2 no pork -" at bounding box center [148, 279] width 62 height 16
click at [117, 273] on span "•*" at bounding box center [117, 279] width 11 height 16
click at [163, 409] on icon "button" at bounding box center [163, 407] width 15 height 15
click at [357, 291] on p "• *1 No pork/crustaceans -EGLINGER" at bounding box center [659, 298] width 1095 height 19
click at [1112, 402] on div "Update" at bounding box center [1126, 407] width 53 height 20
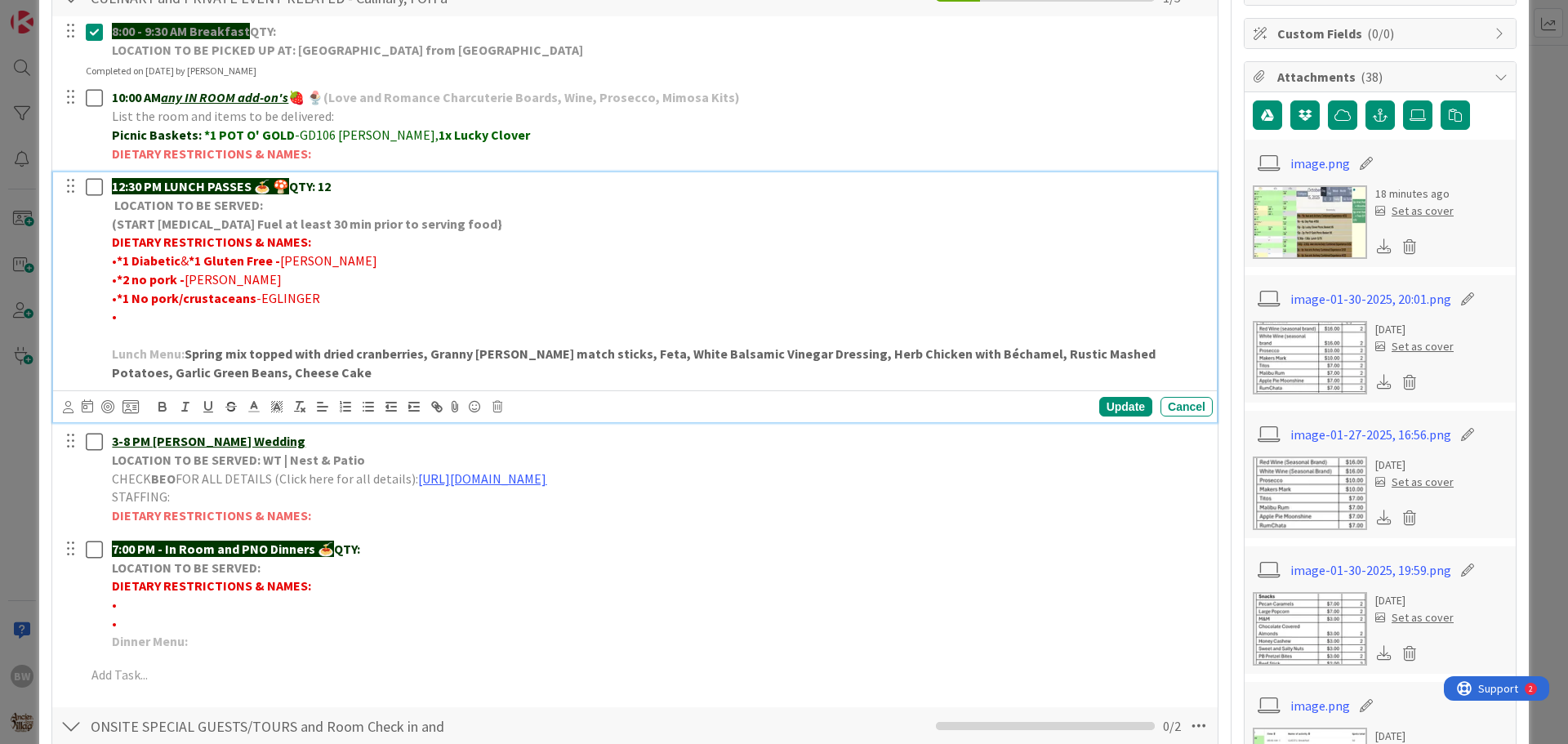
click at [131, 315] on p "•" at bounding box center [659, 316] width 1095 height 19
drag, startPoint x: 426, startPoint y: 313, endPoint x: 314, endPoint y: 317, distance: 112.1
click at [314, 317] on strong "•*2 No cashews/peanuts/tree nuts -INSTANT FINANCIAL" at bounding box center [275, 316] width 327 height 16
click at [161, 407] on icon "button" at bounding box center [162, 409] width 6 height 4
click at [1116, 402] on div "Update" at bounding box center [1126, 407] width 53 height 20
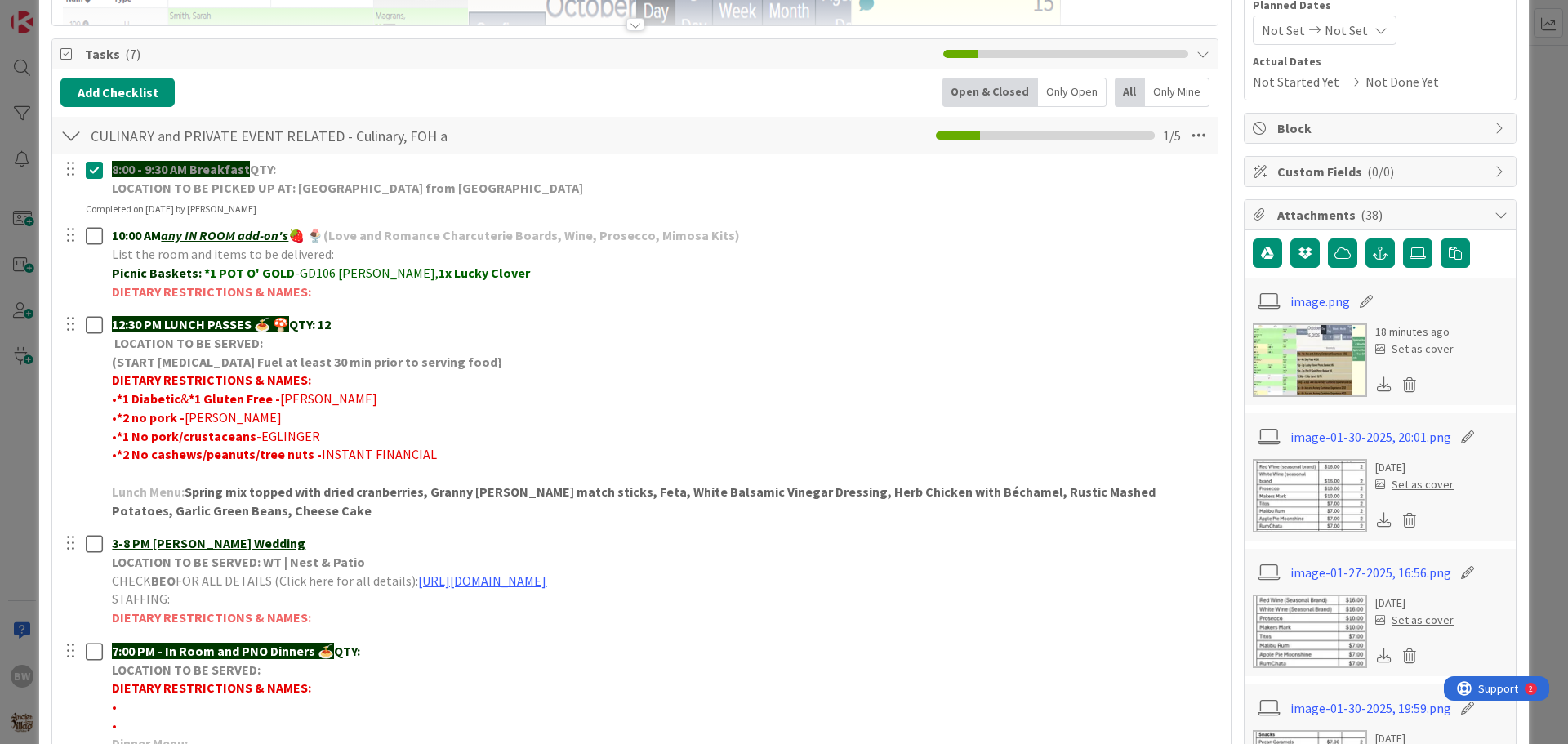
scroll to position [178, 0]
